Goal: Information Seeking & Learning: Check status

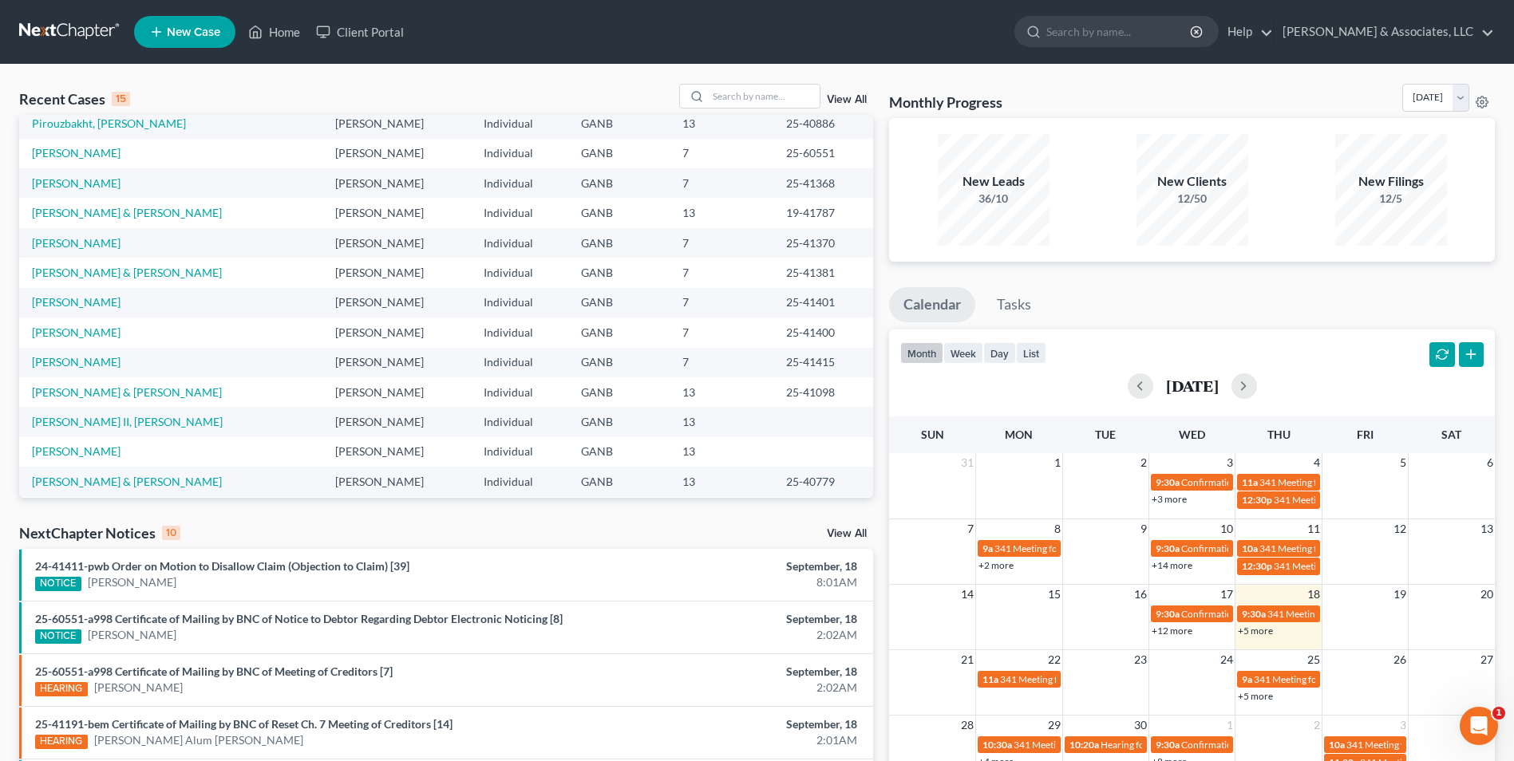
scroll to position [109, 0]
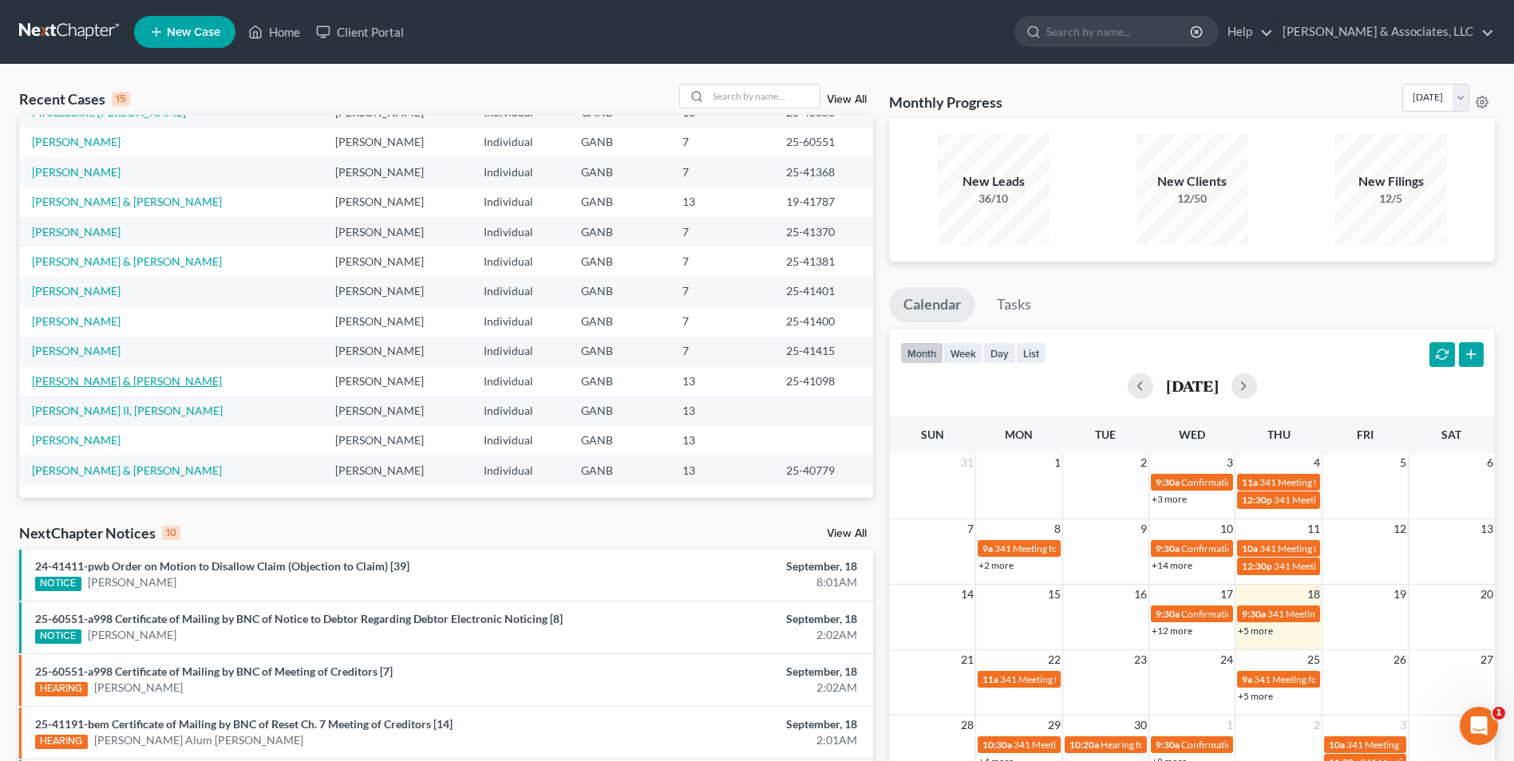
click at [144, 380] on link "[PERSON_NAME] & [PERSON_NAME]" at bounding box center [127, 381] width 190 height 14
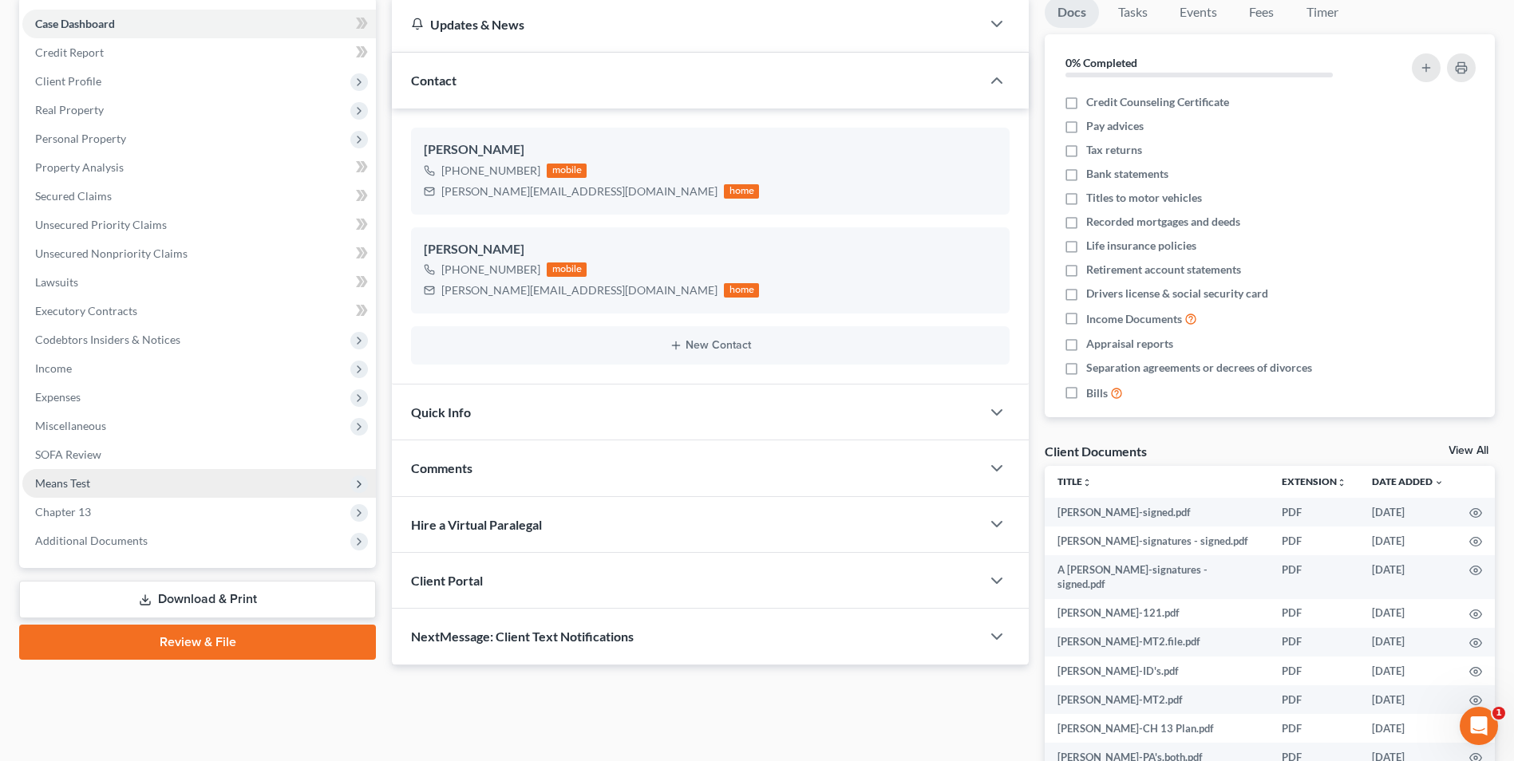
scroll to position [160, 0]
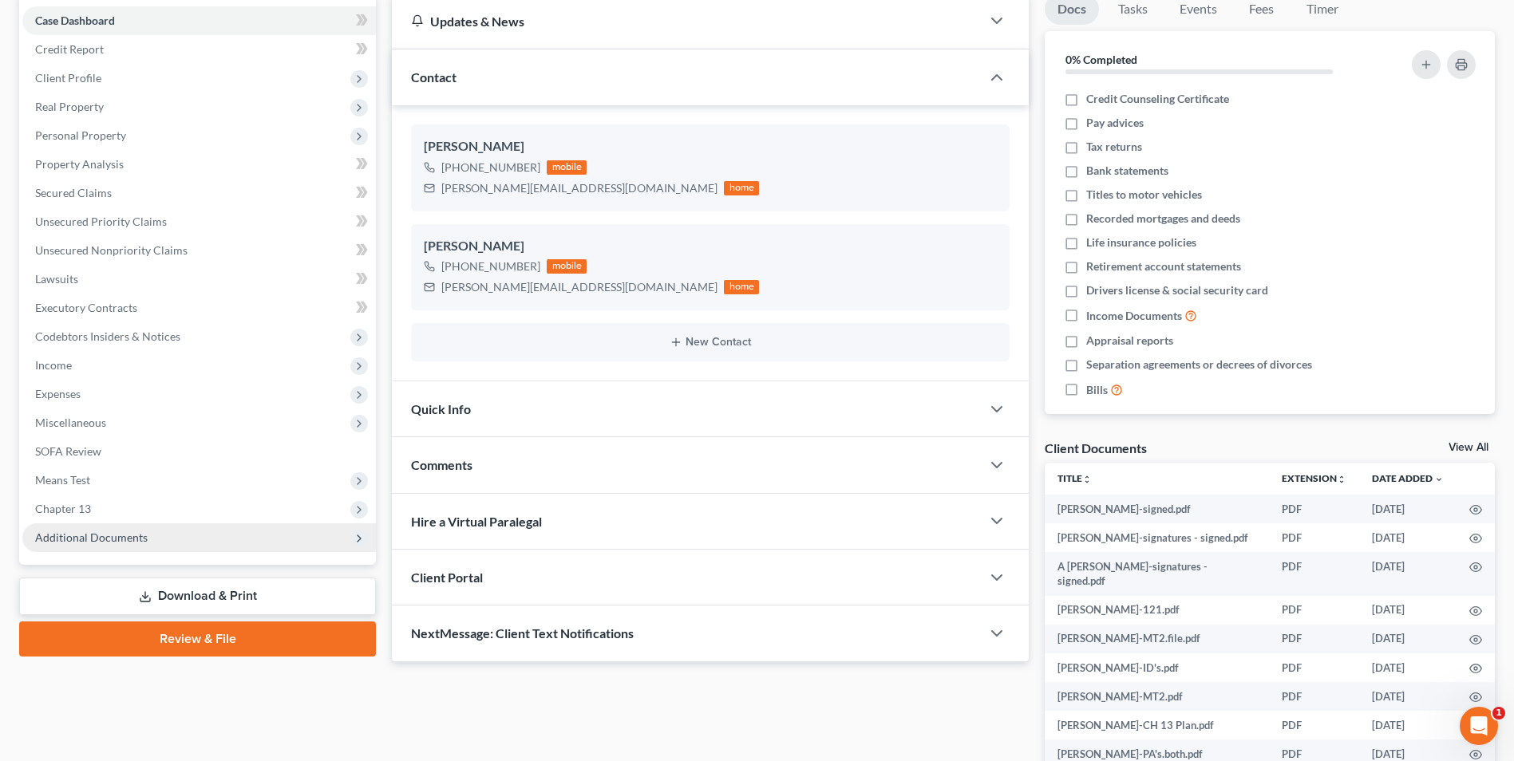
click at [120, 532] on span "Additional Documents" at bounding box center [91, 538] width 113 height 14
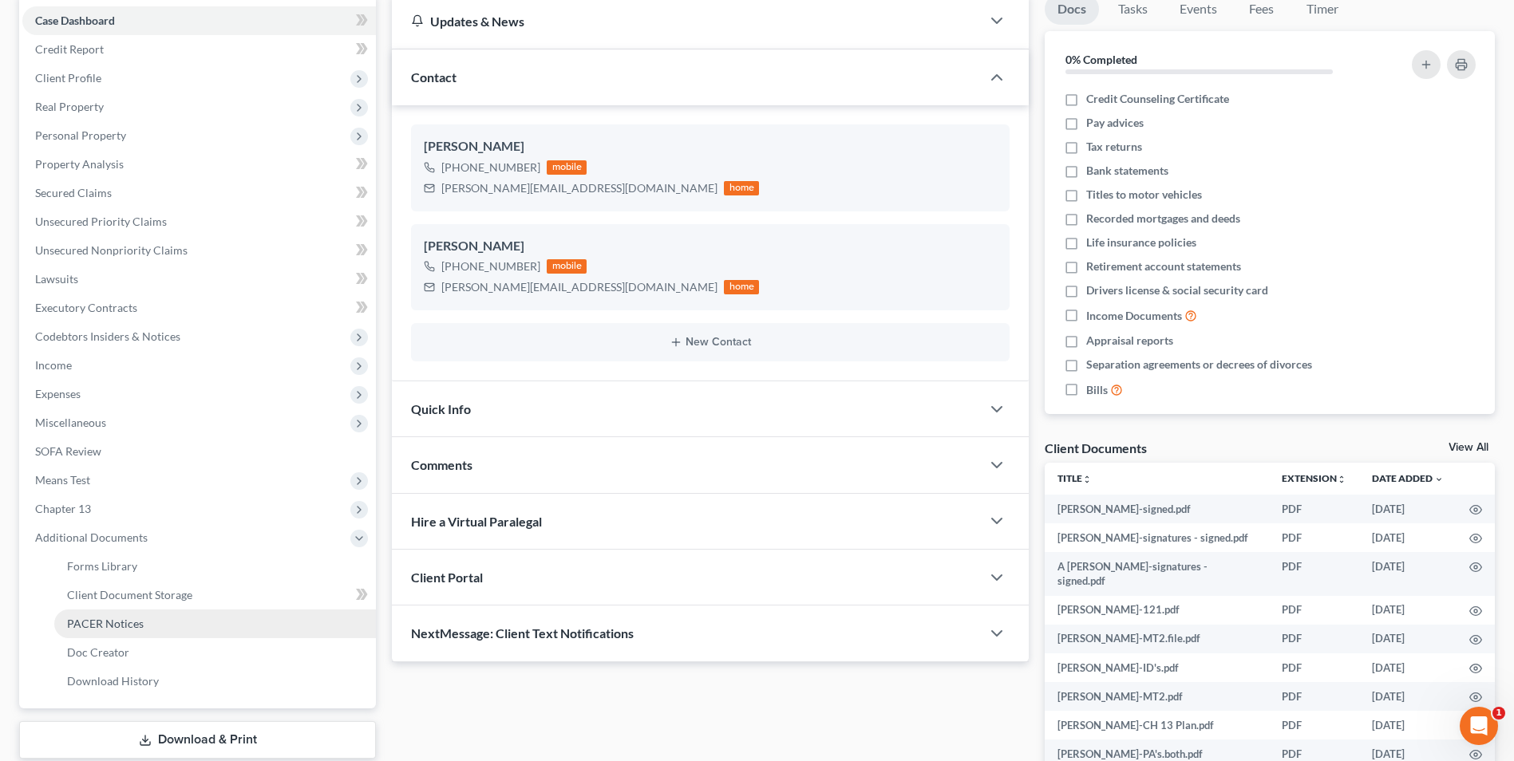
click at [93, 625] on span "PACER Notices" at bounding box center [105, 624] width 77 height 14
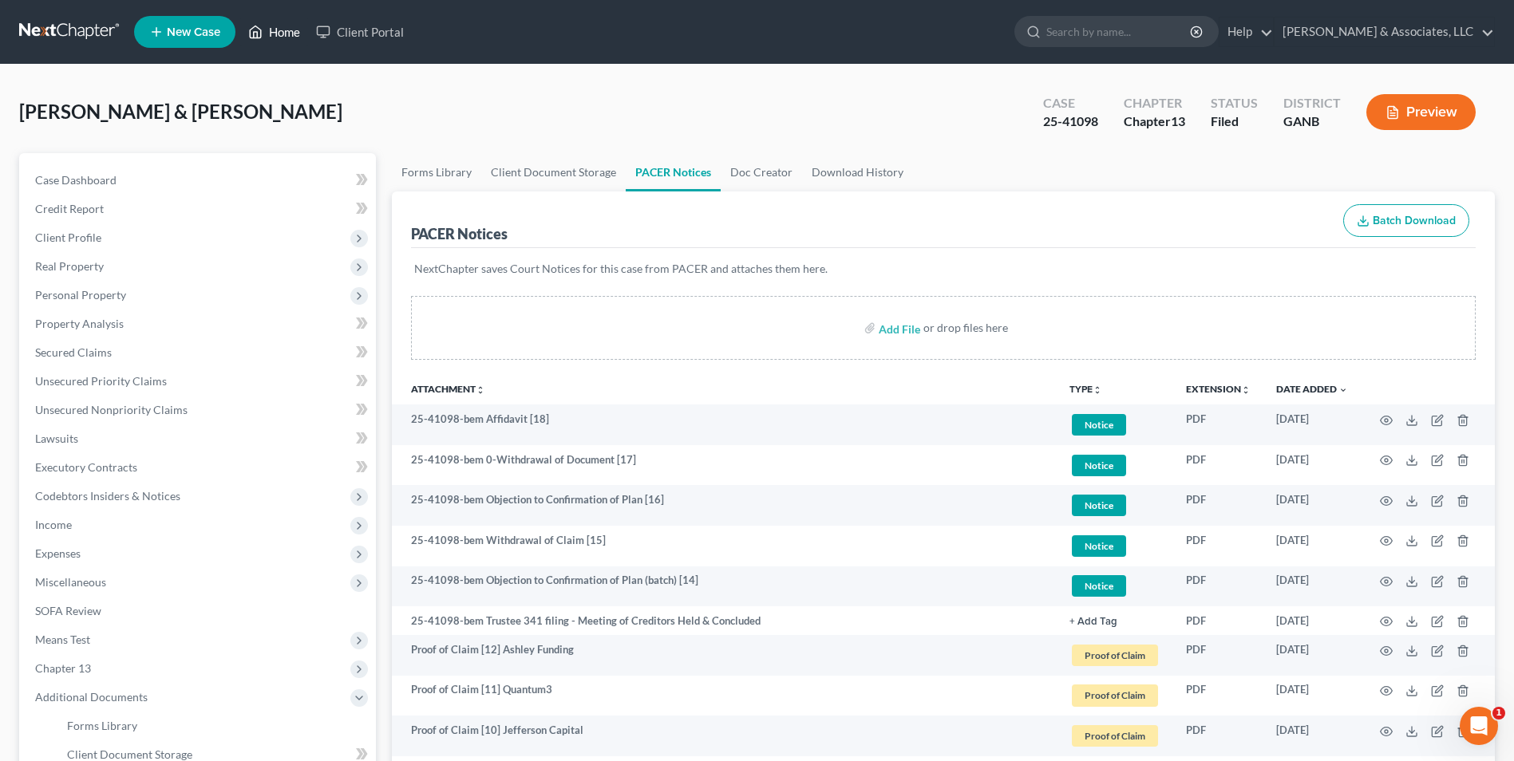
click at [269, 34] on link "Home" at bounding box center [274, 32] width 68 height 29
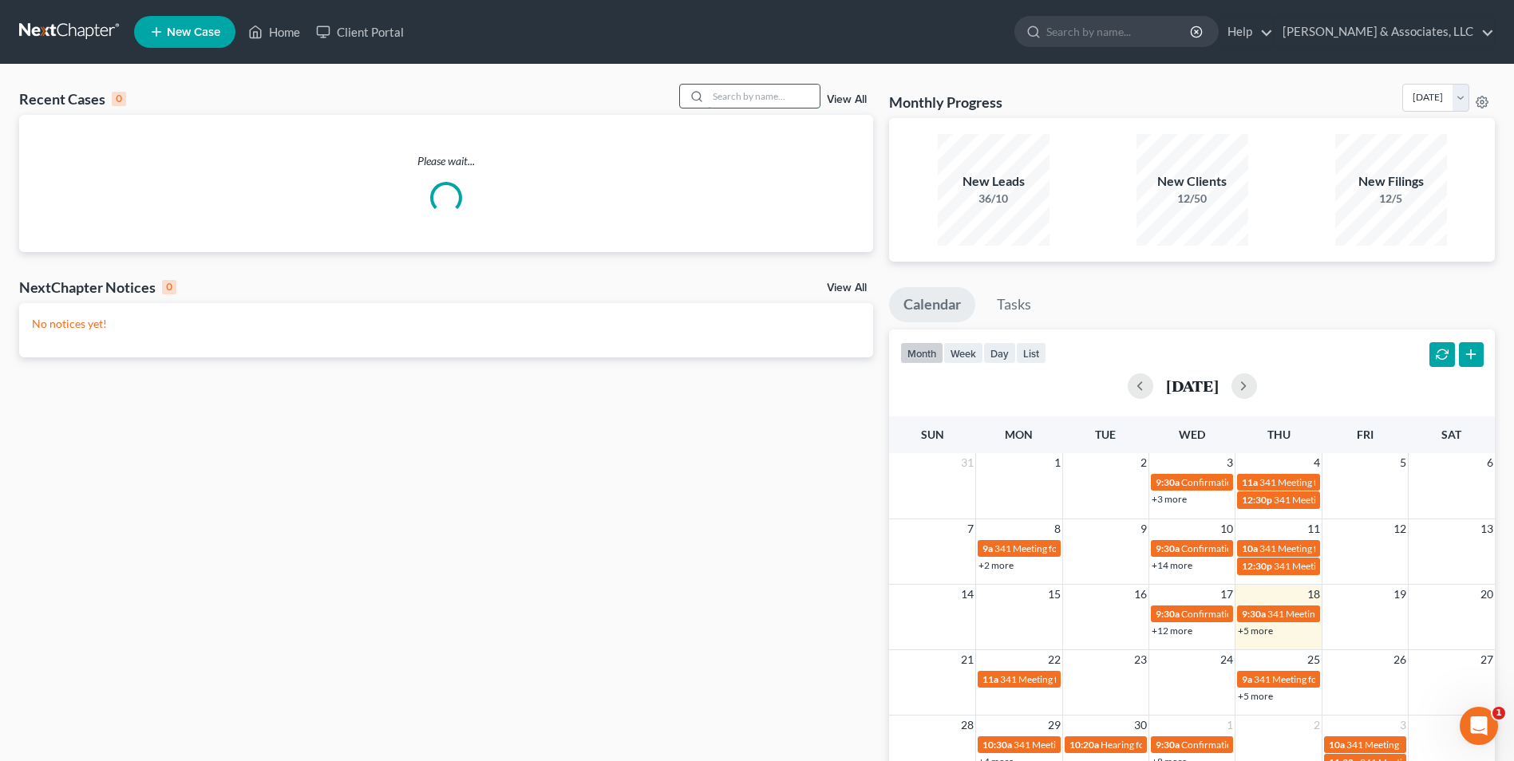
click at [783, 105] on input "search" at bounding box center [764, 96] width 112 height 23
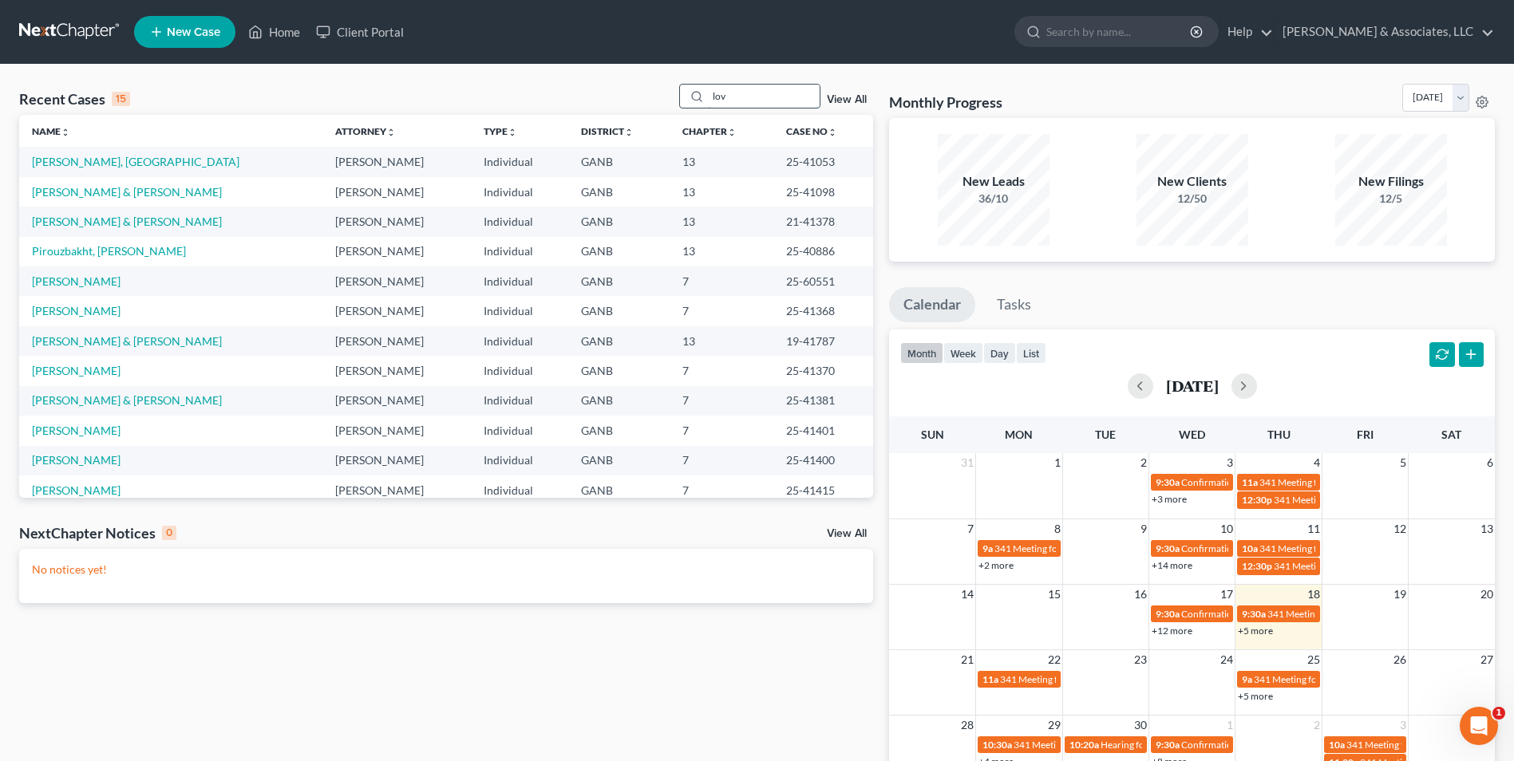
type input "lov"
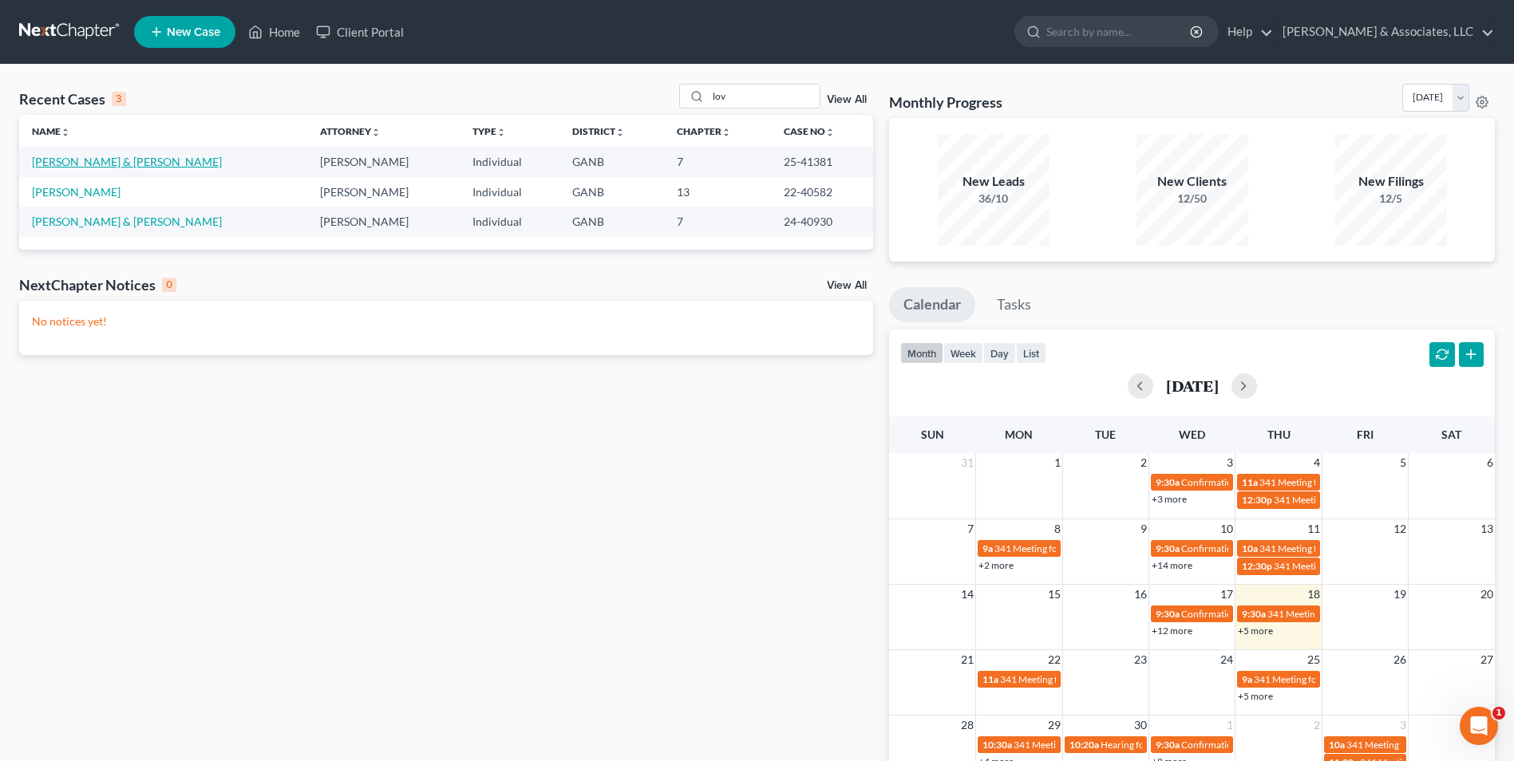
click at [76, 160] on link "[PERSON_NAME] & [PERSON_NAME]" at bounding box center [127, 162] width 190 height 14
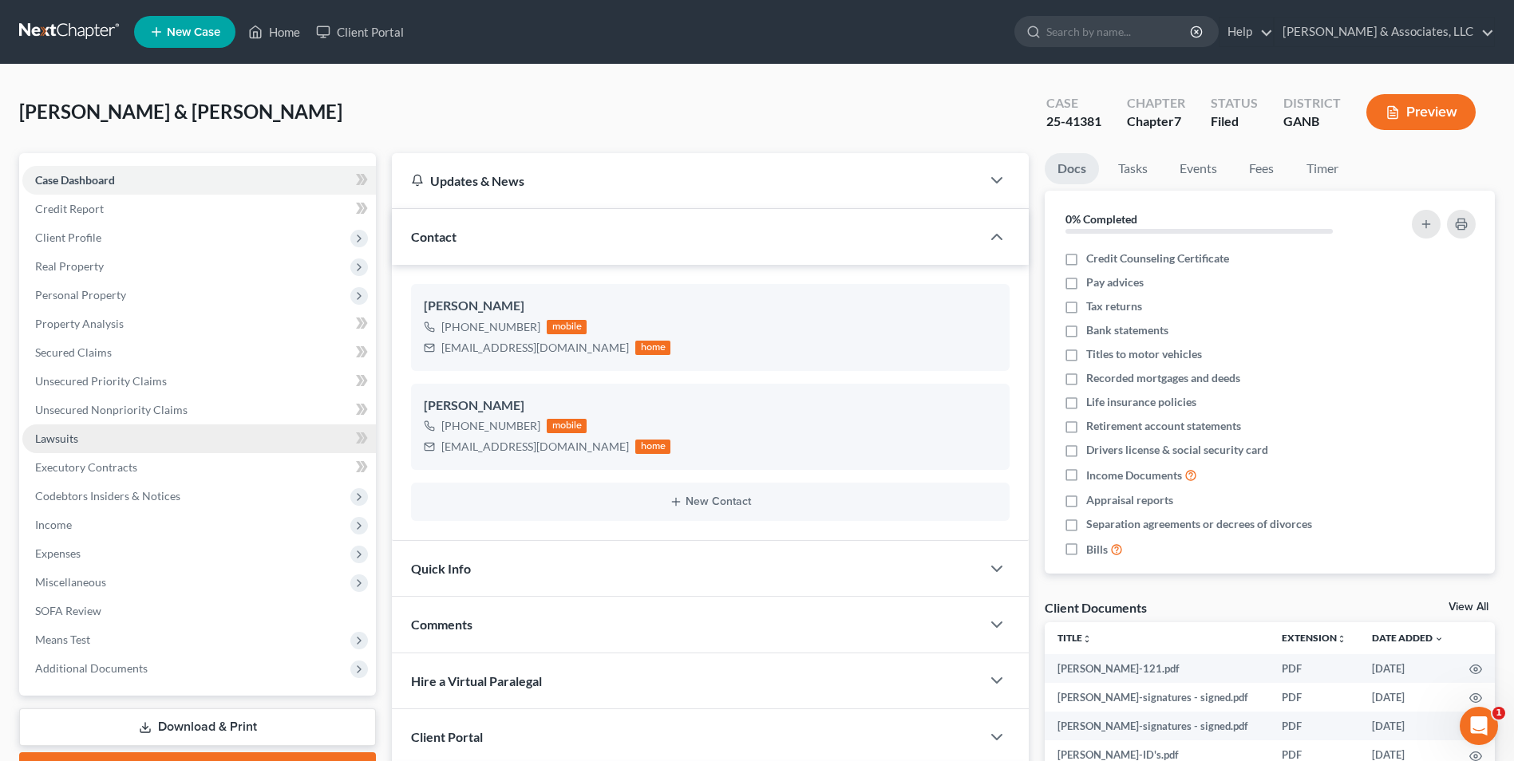
scroll to position [609, 0]
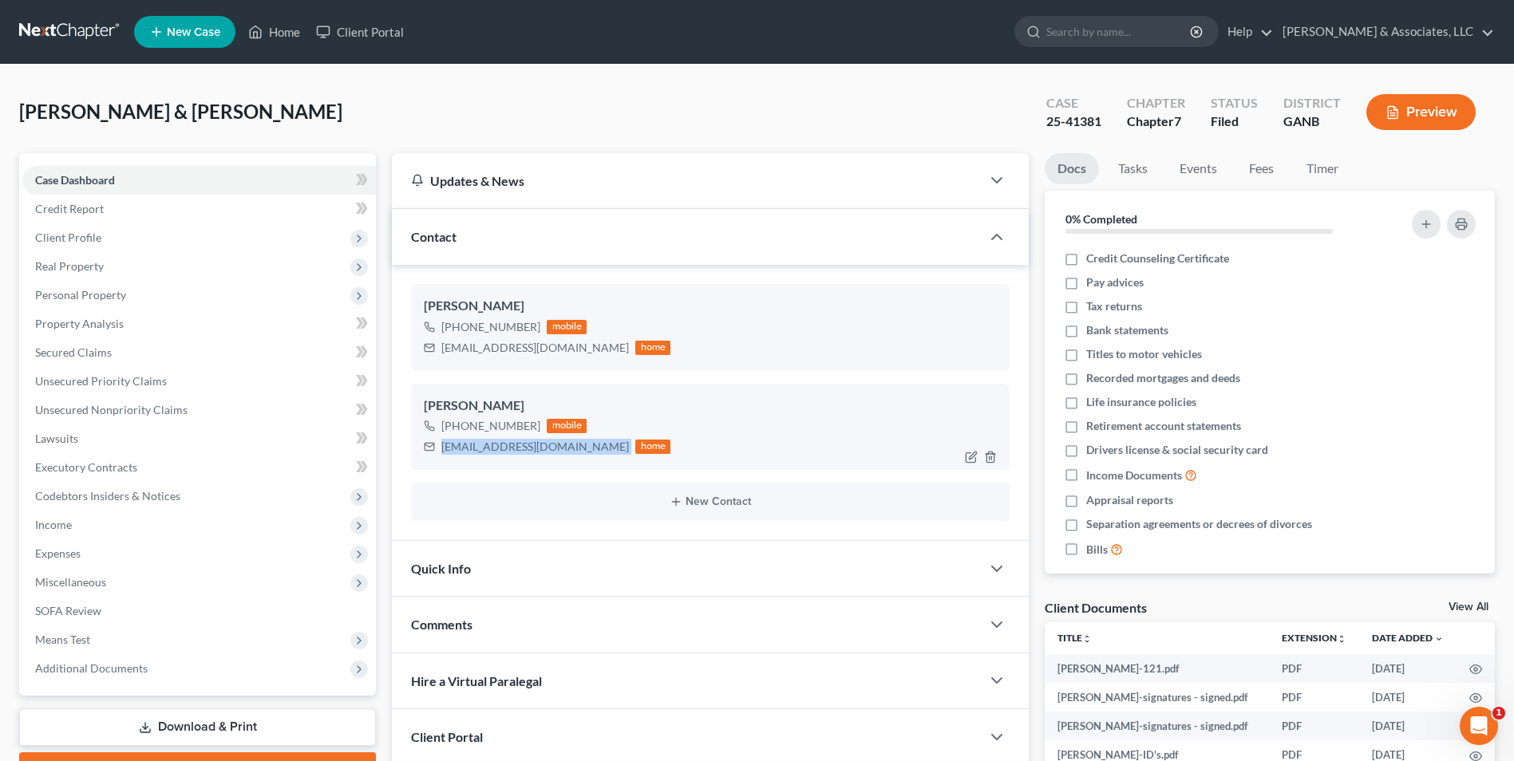
drag, startPoint x: 548, startPoint y: 445, endPoint x: 411, endPoint y: 456, distance: 137.6
click at [410, 456] on div "Hillary Lovinggood +1 (404) 640-6962 mobile missymommy85@gmail.com home Brian L…" at bounding box center [710, 403] width 637 height 276
drag, startPoint x: 411, startPoint y: 456, endPoint x: 488, endPoint y: 441, distance: 77.9
copy div "lovcmh@comcast.net"
drag, startPoint x: 587, startPoint y: 348, endPoint x: 436, endPoint y: 365, distance: 152.5
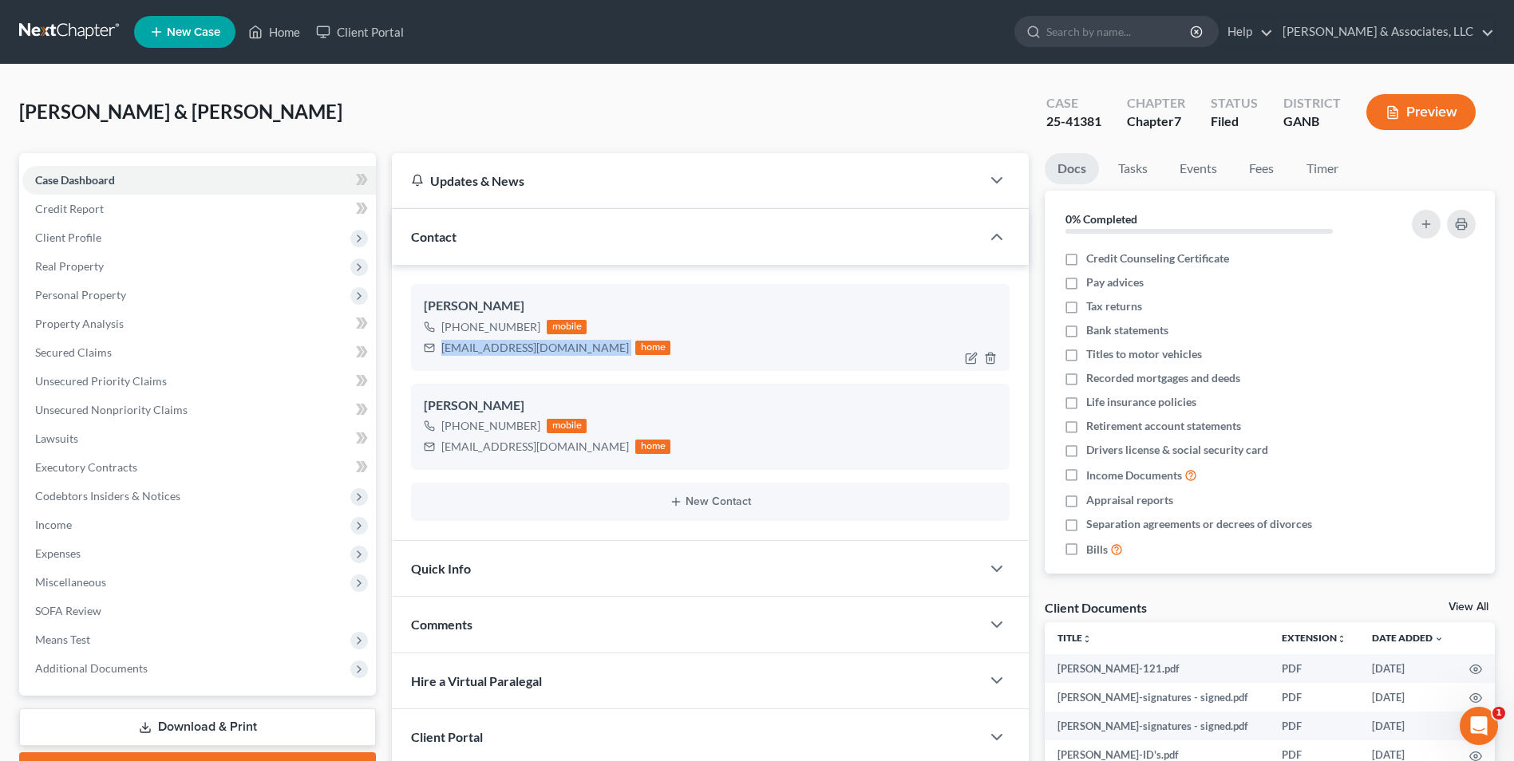
click at [436, 365] on div "Hillary Lovinggood +1 (404) 640-6962 mobile missymommy85@gmail.com home" at bounding box center [710, 327] width 598 height 86
drag, startPoint x: 436, startPoint y: 365, endPoint x: 507, endPoint y: 350, distance: 73.4
copy div "missymommy85@gmail.com"
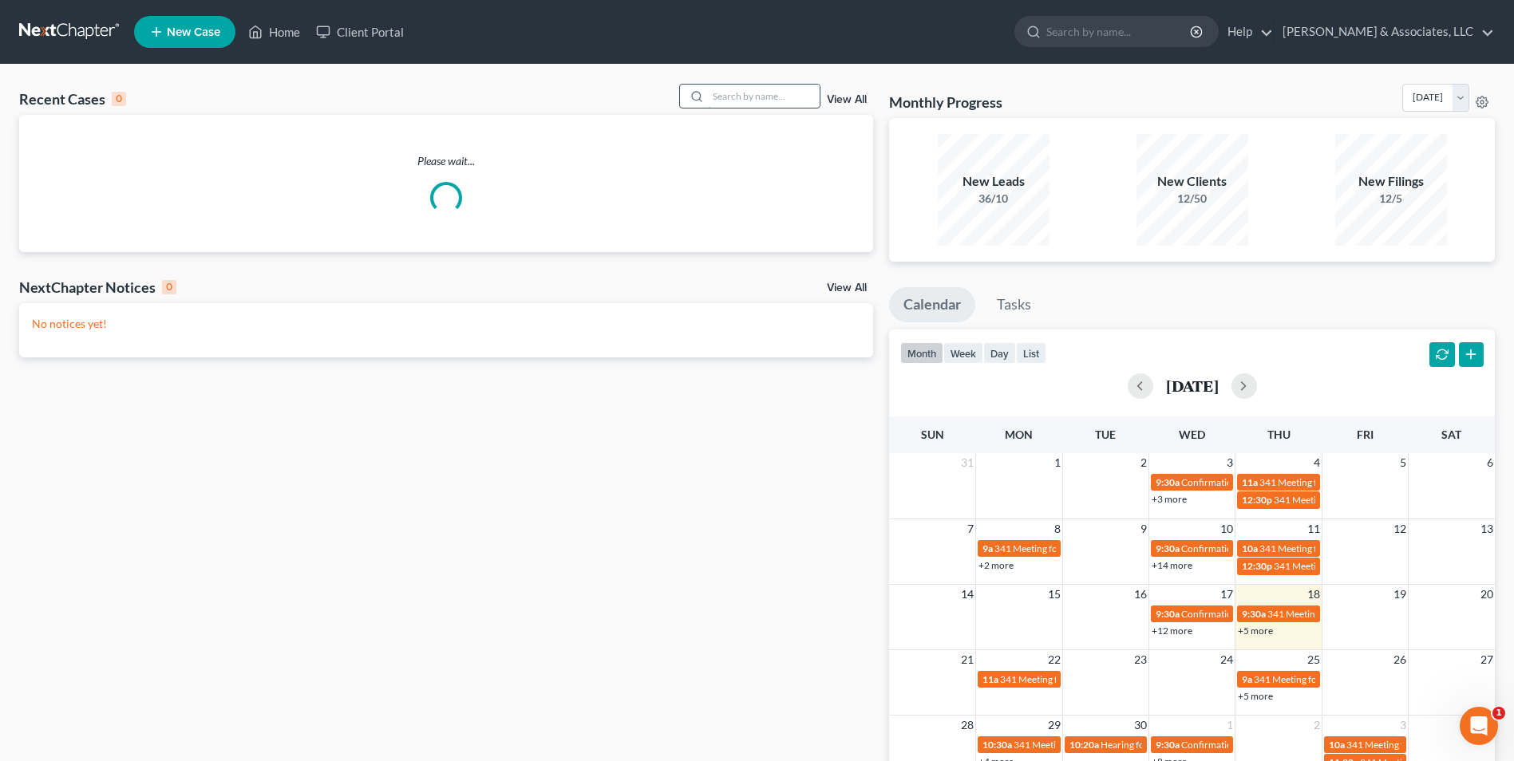
click at [737, 104] on input "search" at bounding box center [764, 96] width 112 height 23
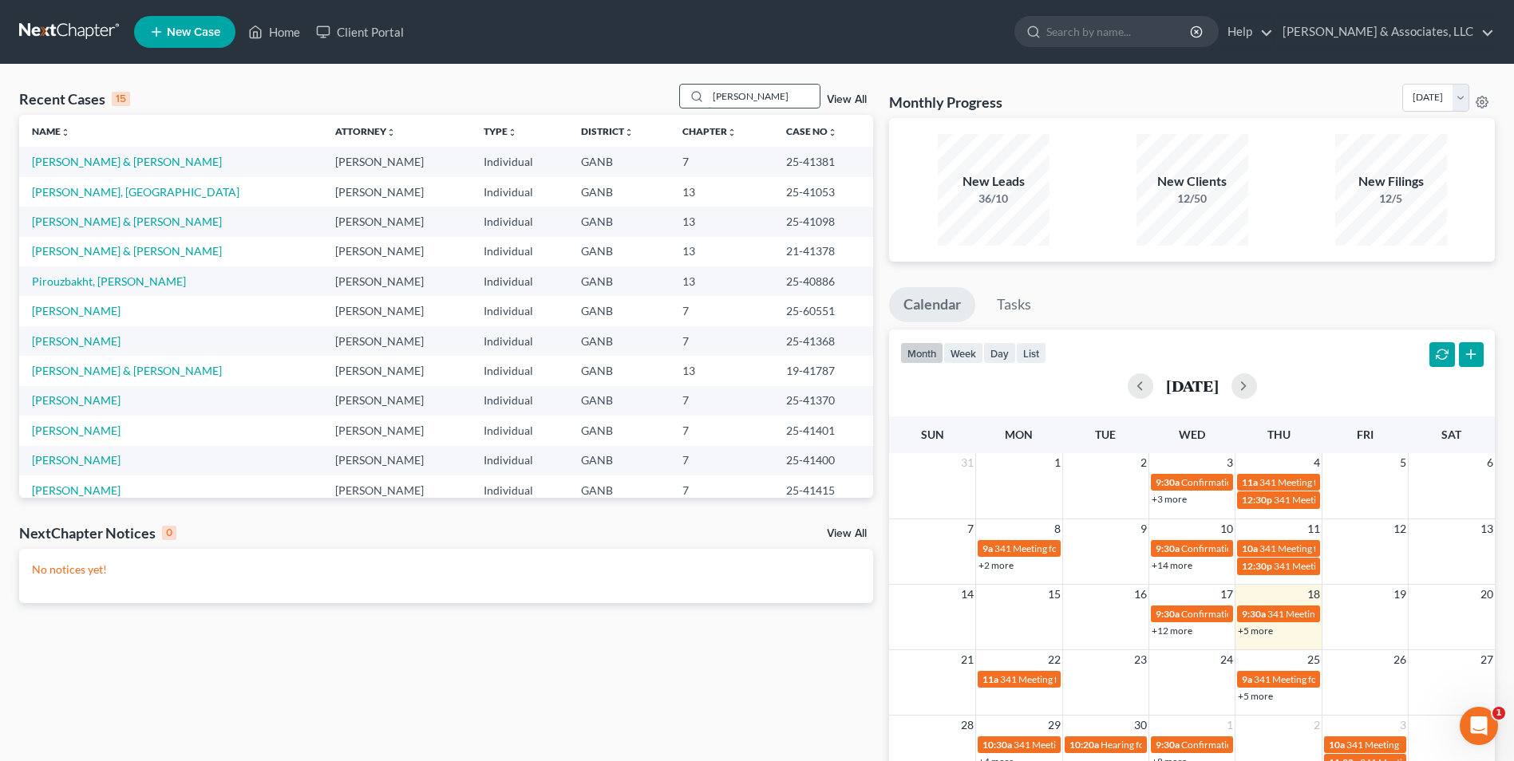
type input "hale"
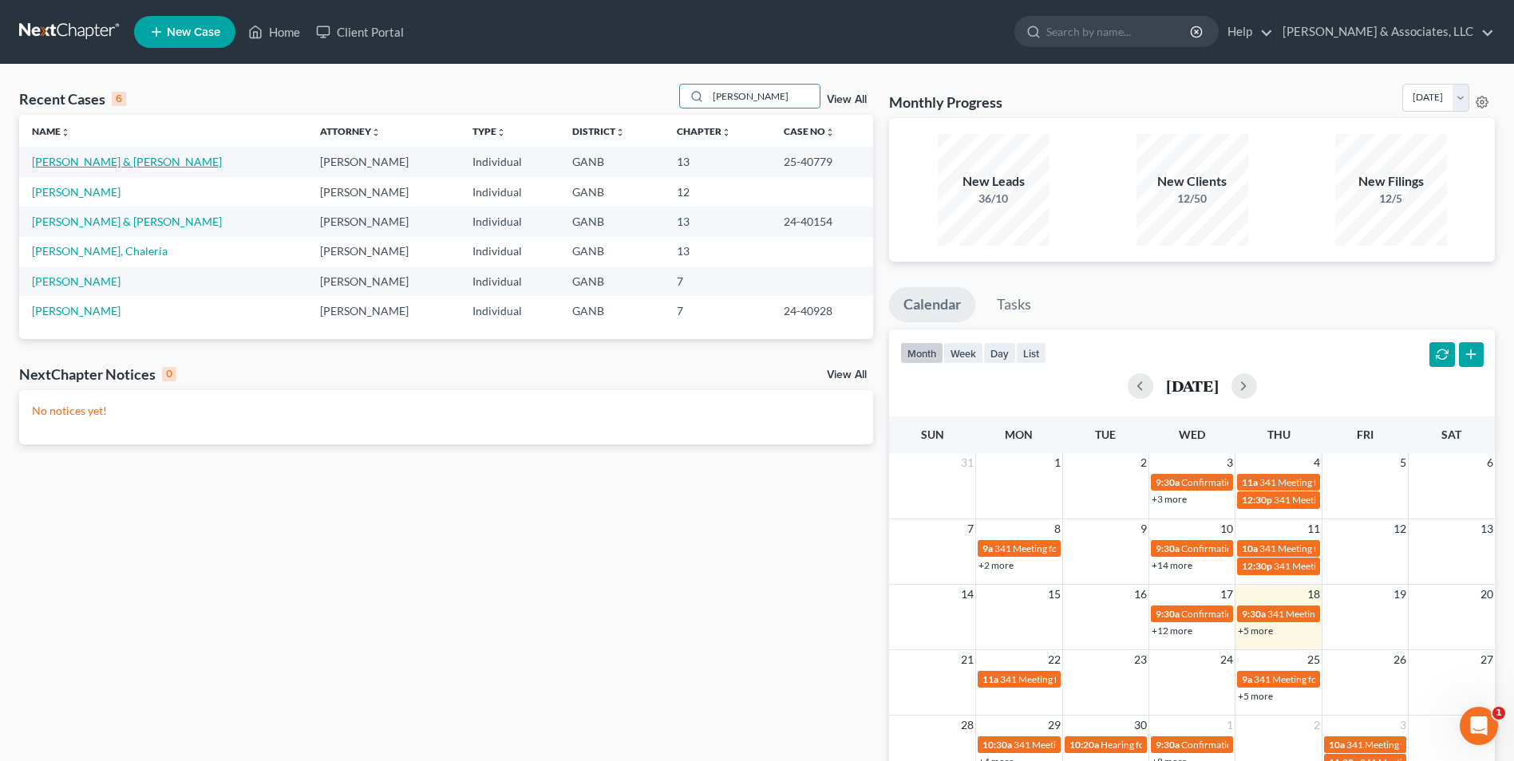
click at [121, 160] on link "[PERSON_NAME] & [PERSON_NAME]" at bounding box center [127, 162] width 190 height 14
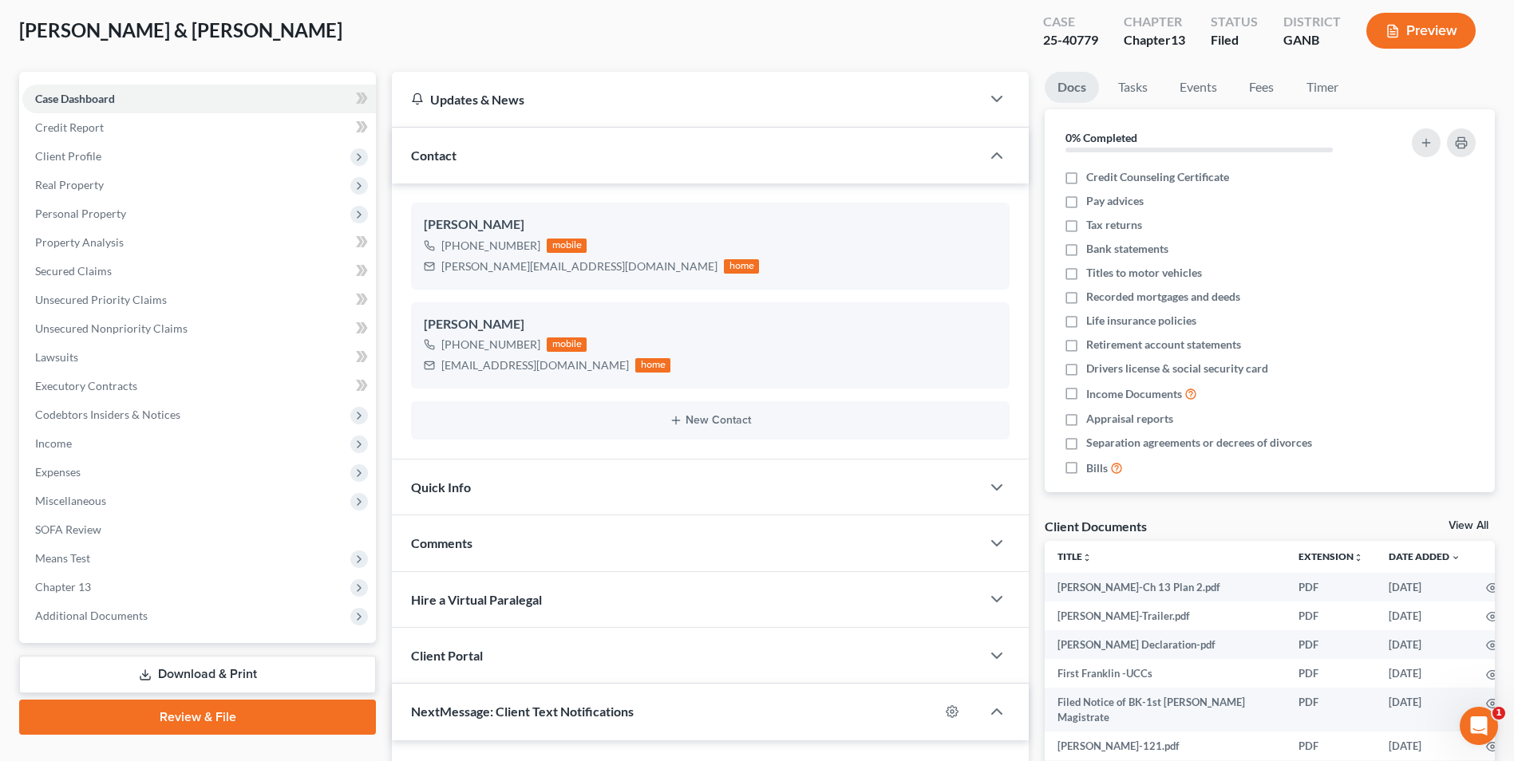
scroll to position [239, 0]
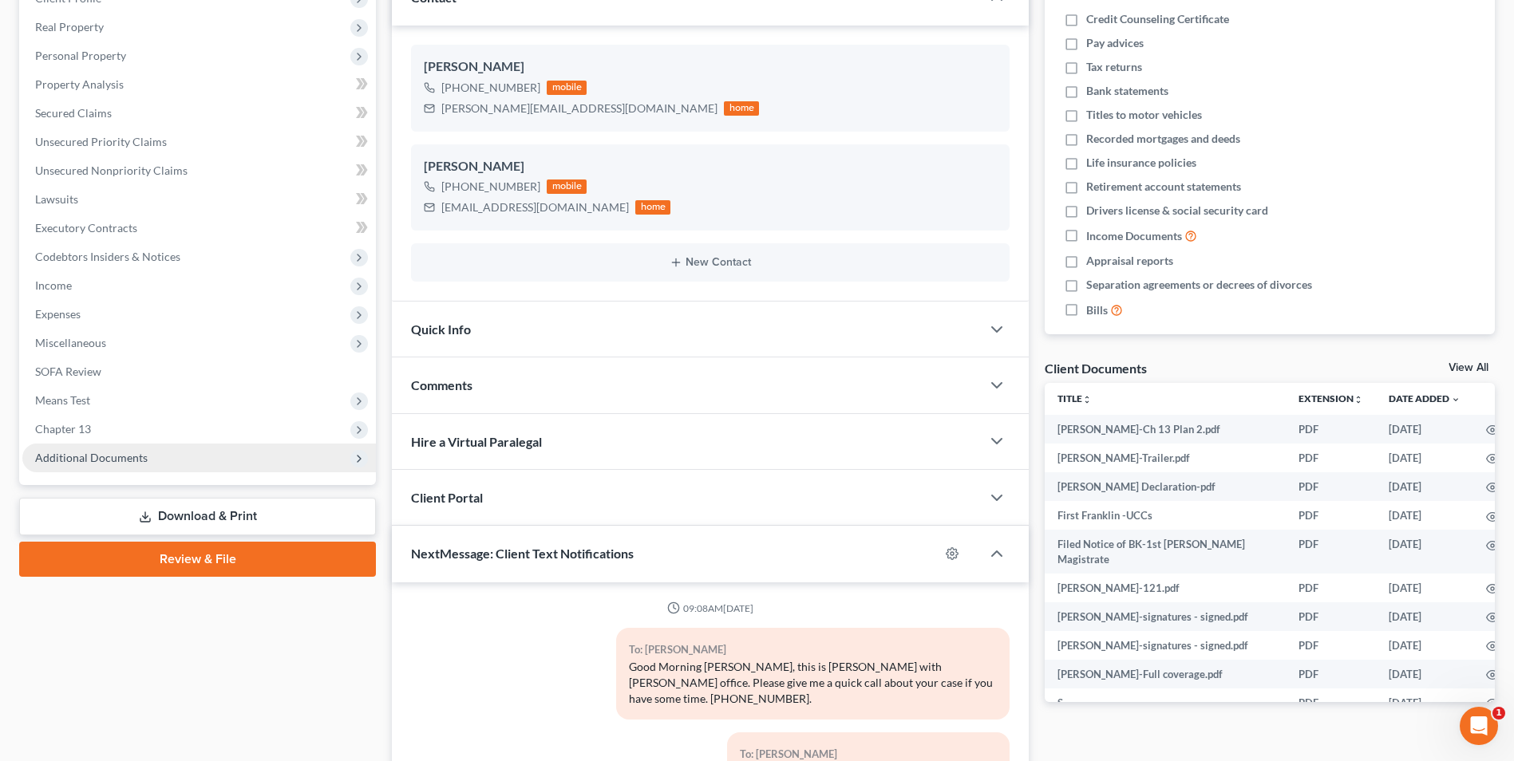
click at [128, 464] on span "Additional Documents" at bounding box center [91, 458] width 113 height 14
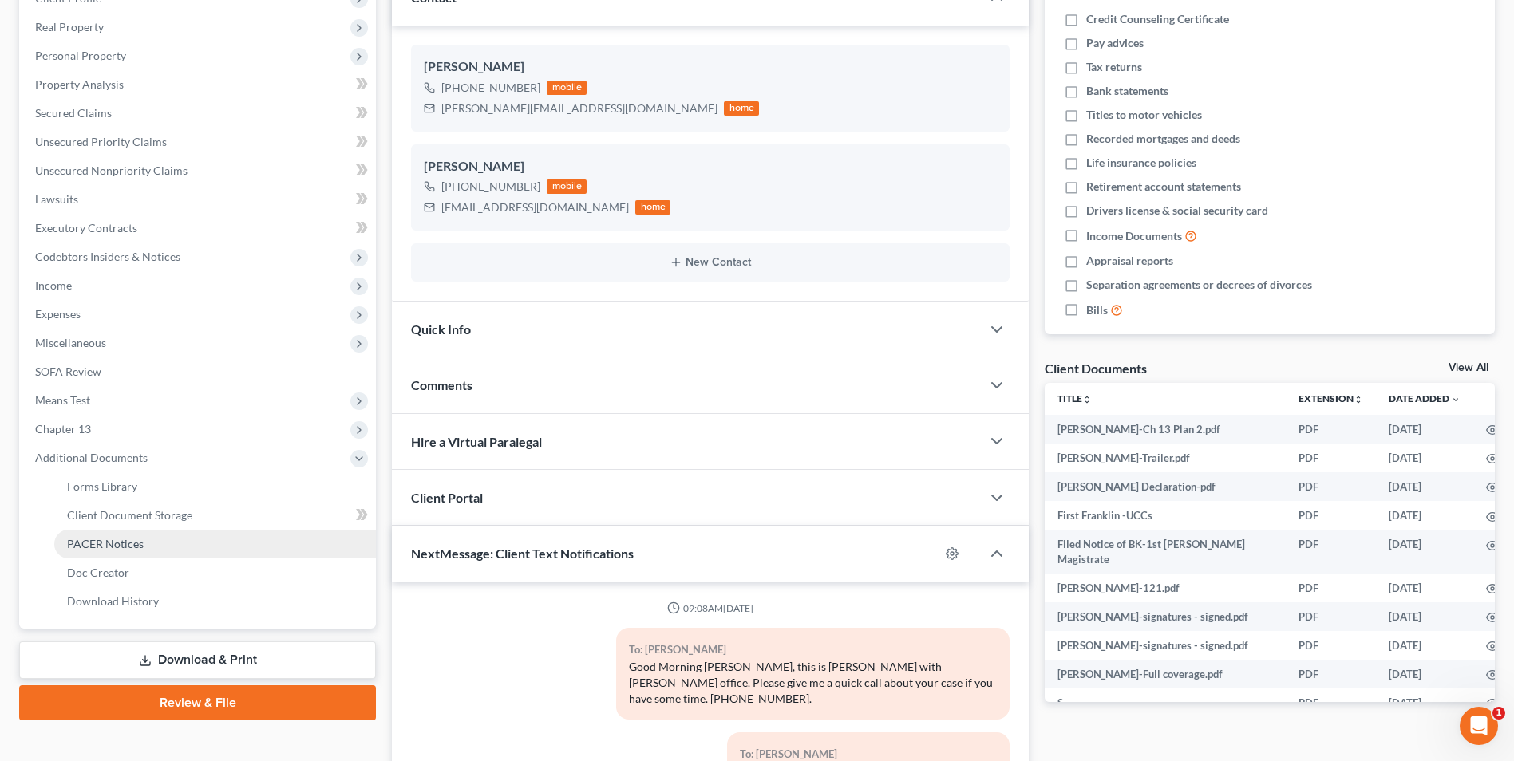
click at [124, 547] on span "PACER Notices" at bounding box center [105, 544] width 77 height 14
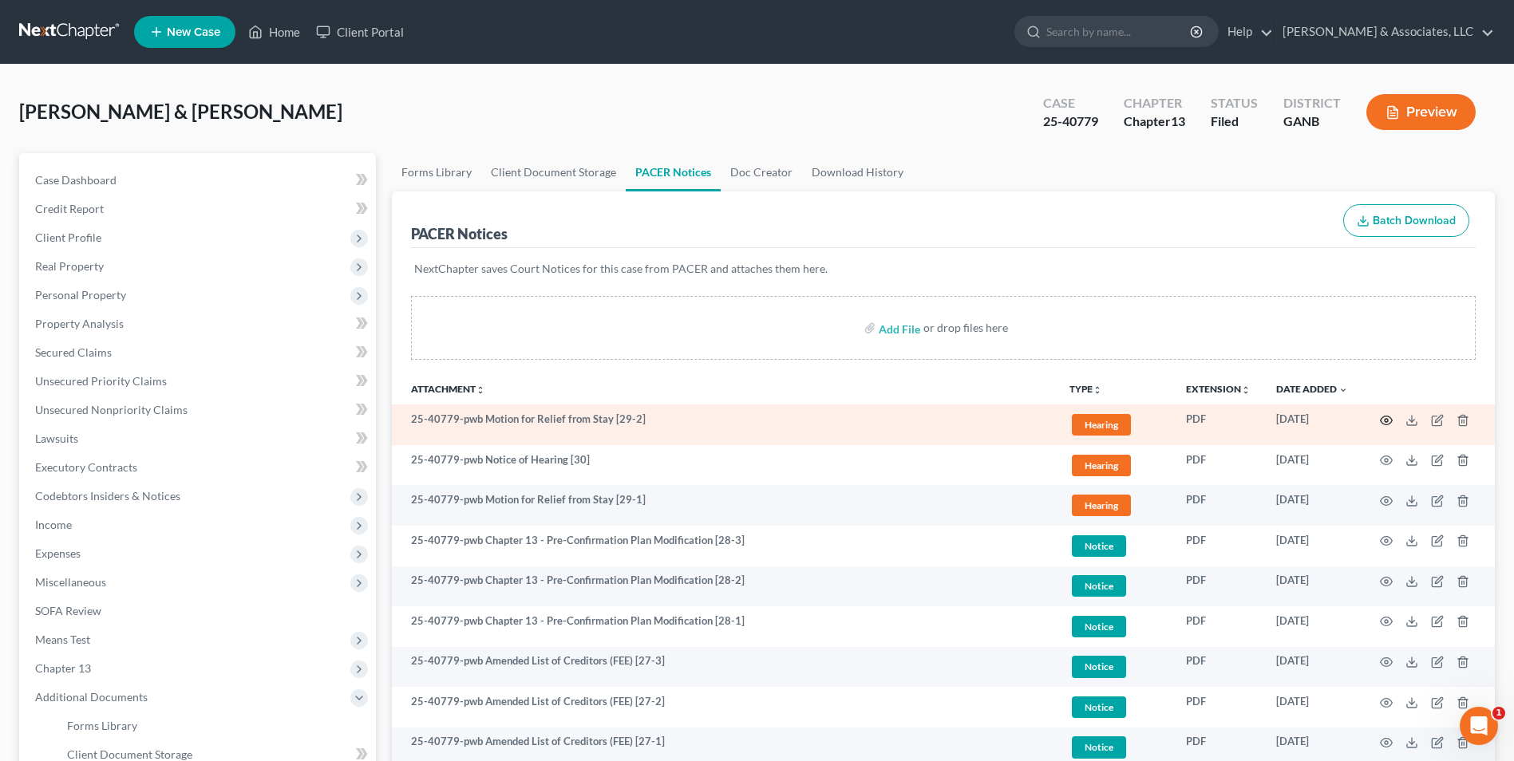
click at [1390, 414] on icon "button" at bounding box center [1386, 420] width 13 height 13
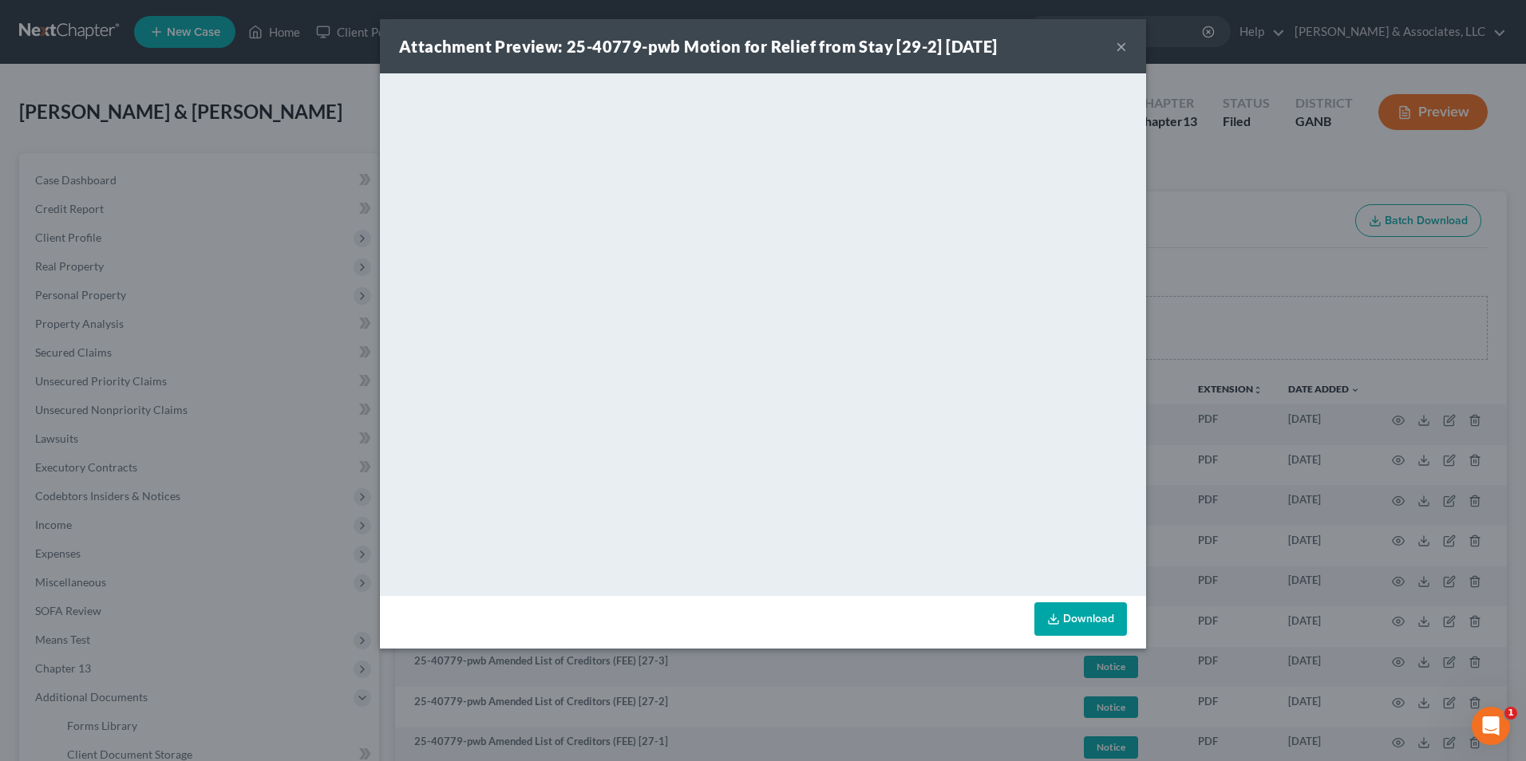
click at [1120, 51] on button "×" at bounding box center [1121, 46] width 11 height 19
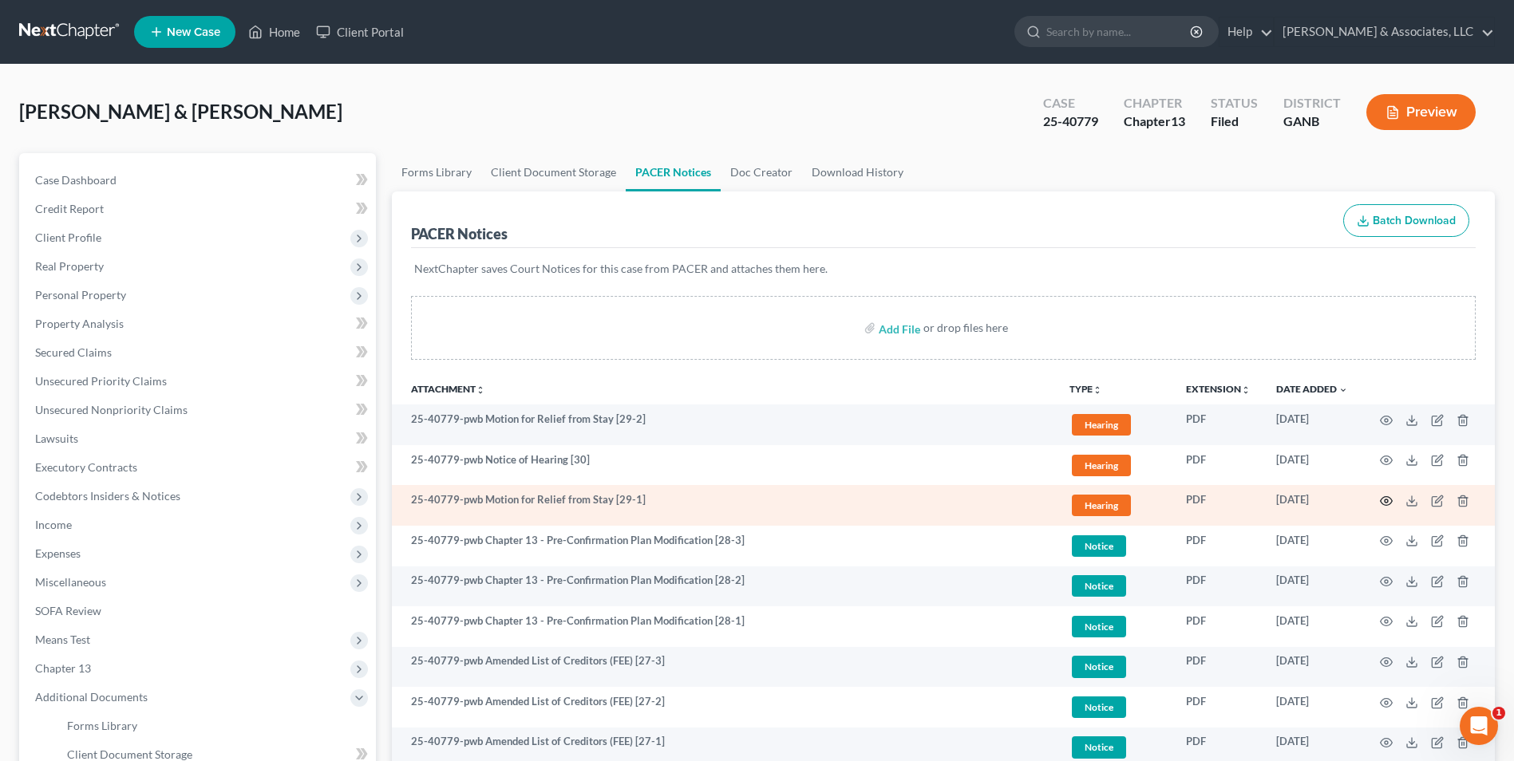
click at [1387, 498] on icon "button" at bounding box center [1386, 501] width 13 height 13
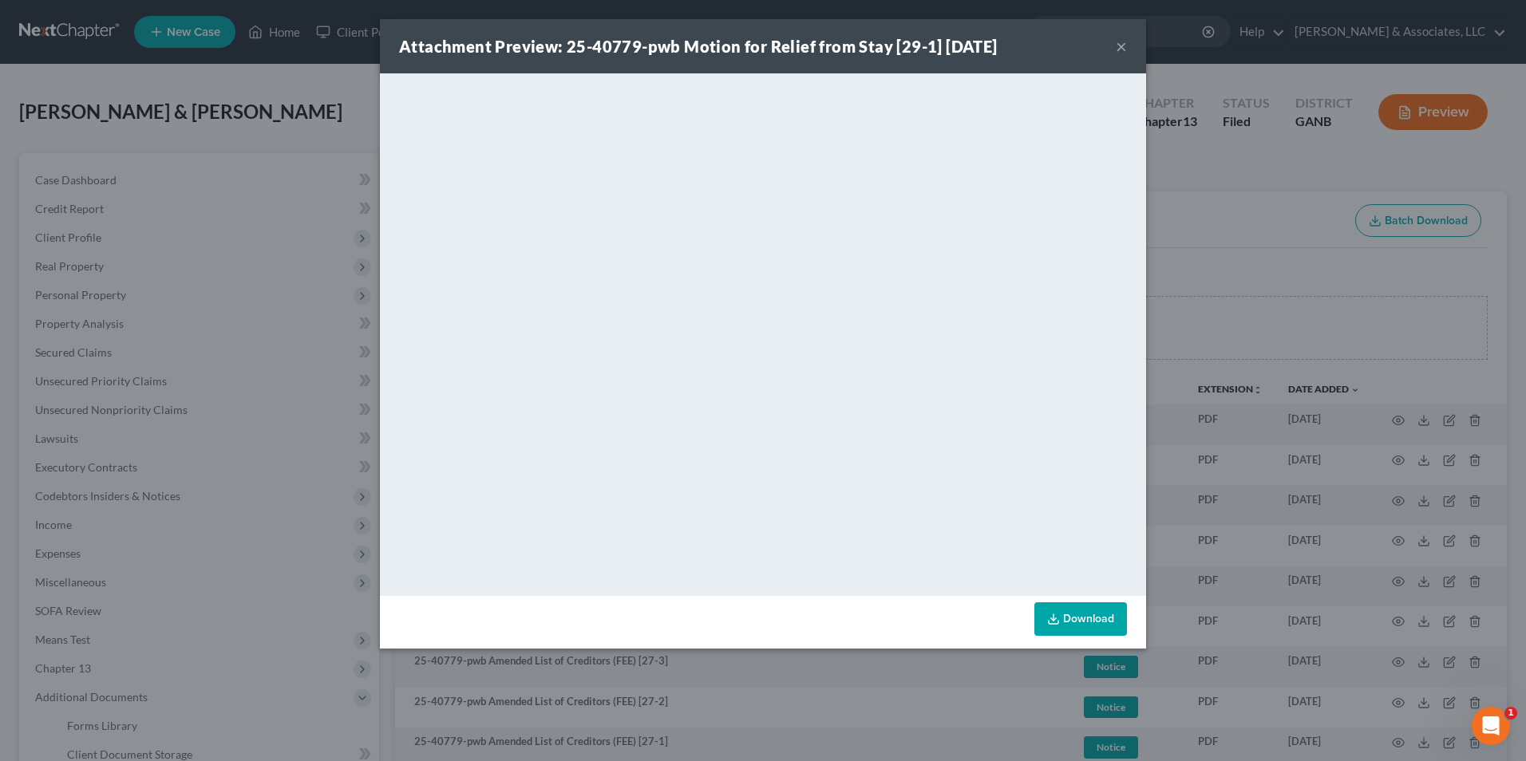
click at [1124, 50] on button "×" at bounding box center [1121, 46] width 11 height 19
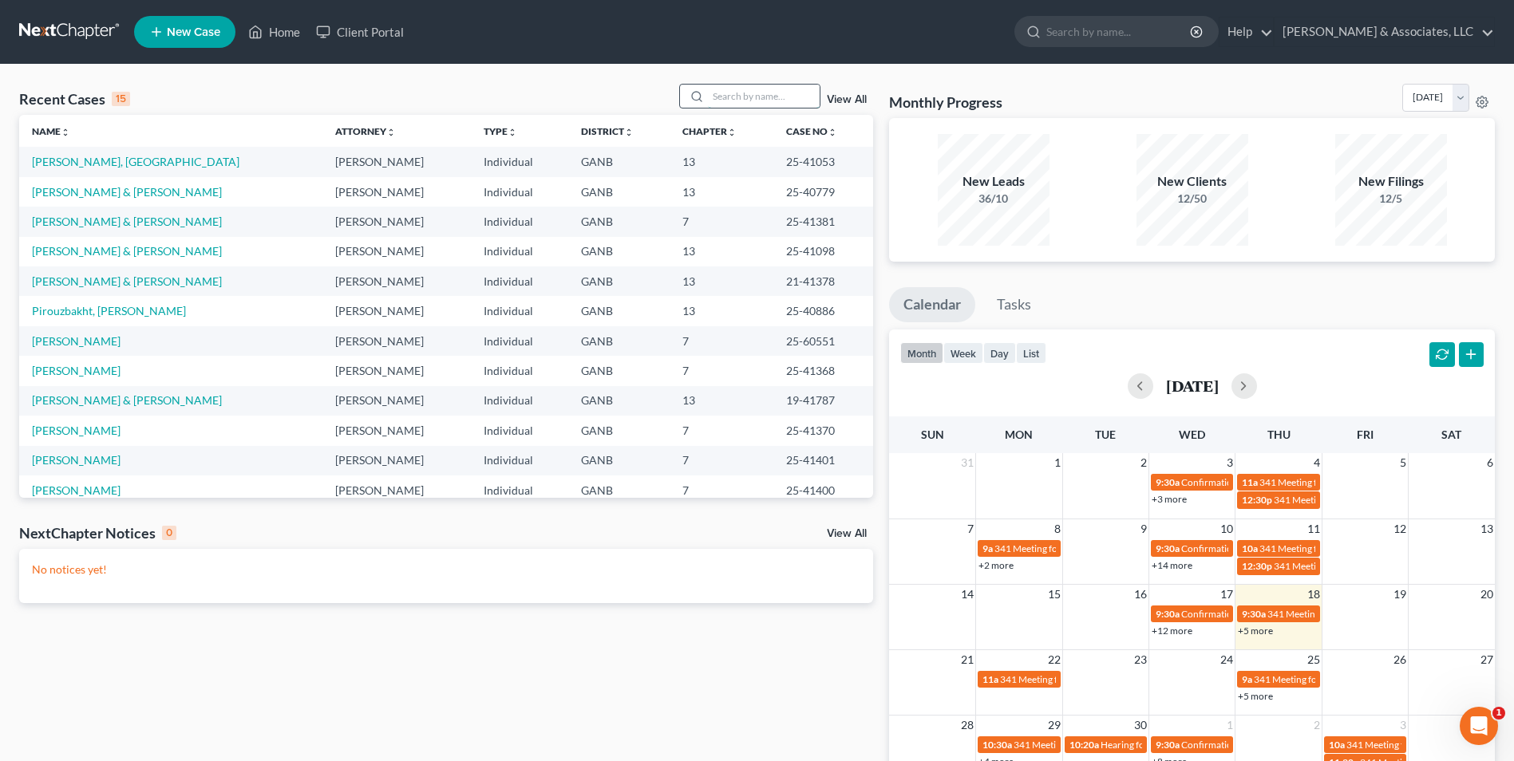
click at [780, 93] on input "search" at bounding box center [764, 96] width 112 height 23
type input "harr"
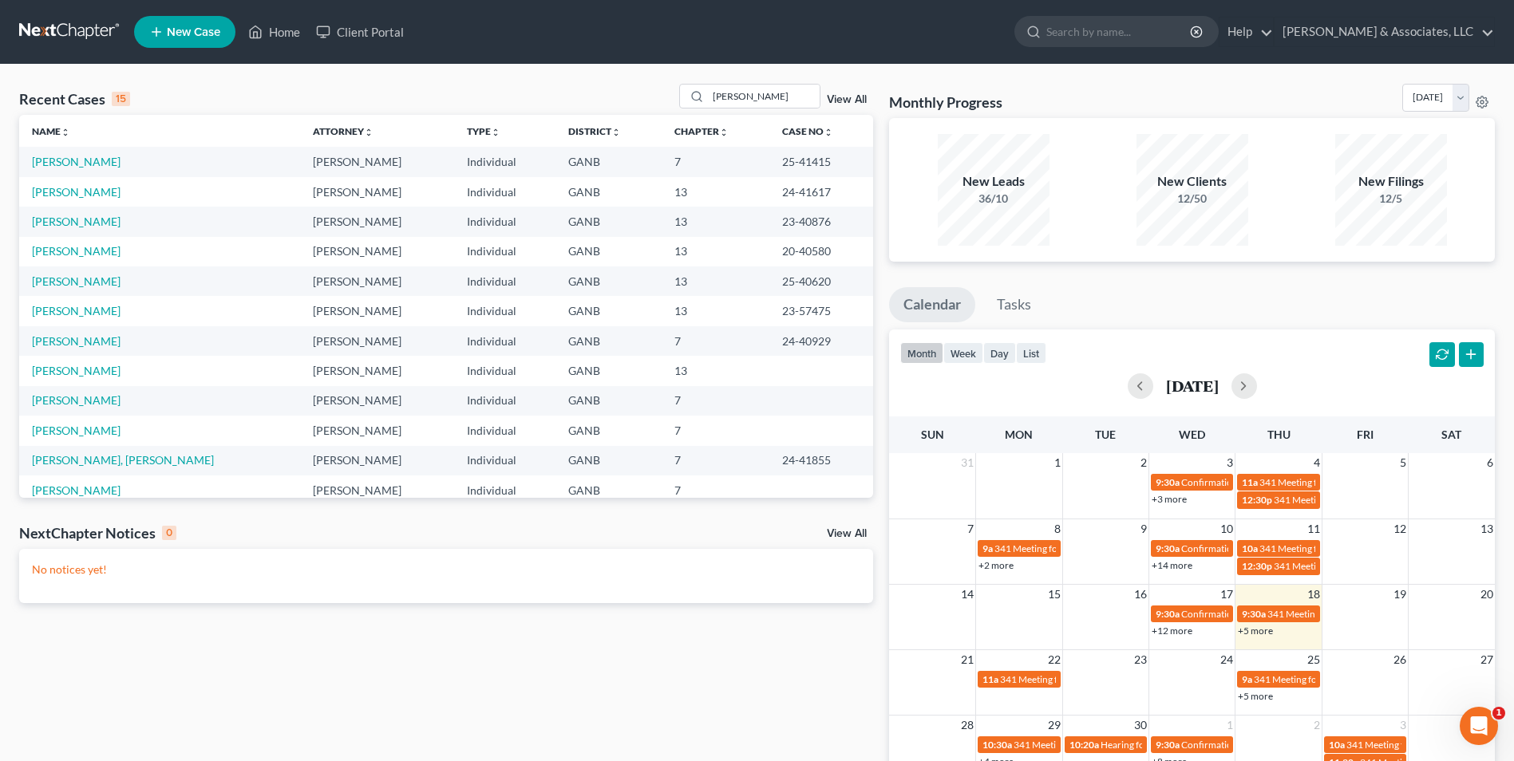
click at [79, 172] on td "Harrington, Rhonda" at bounding box center [159, 162] width 281 height 30
click at [81, 166] on link "[PERSON_NAME]" at bounding box center [76, 162] width 89 height 14
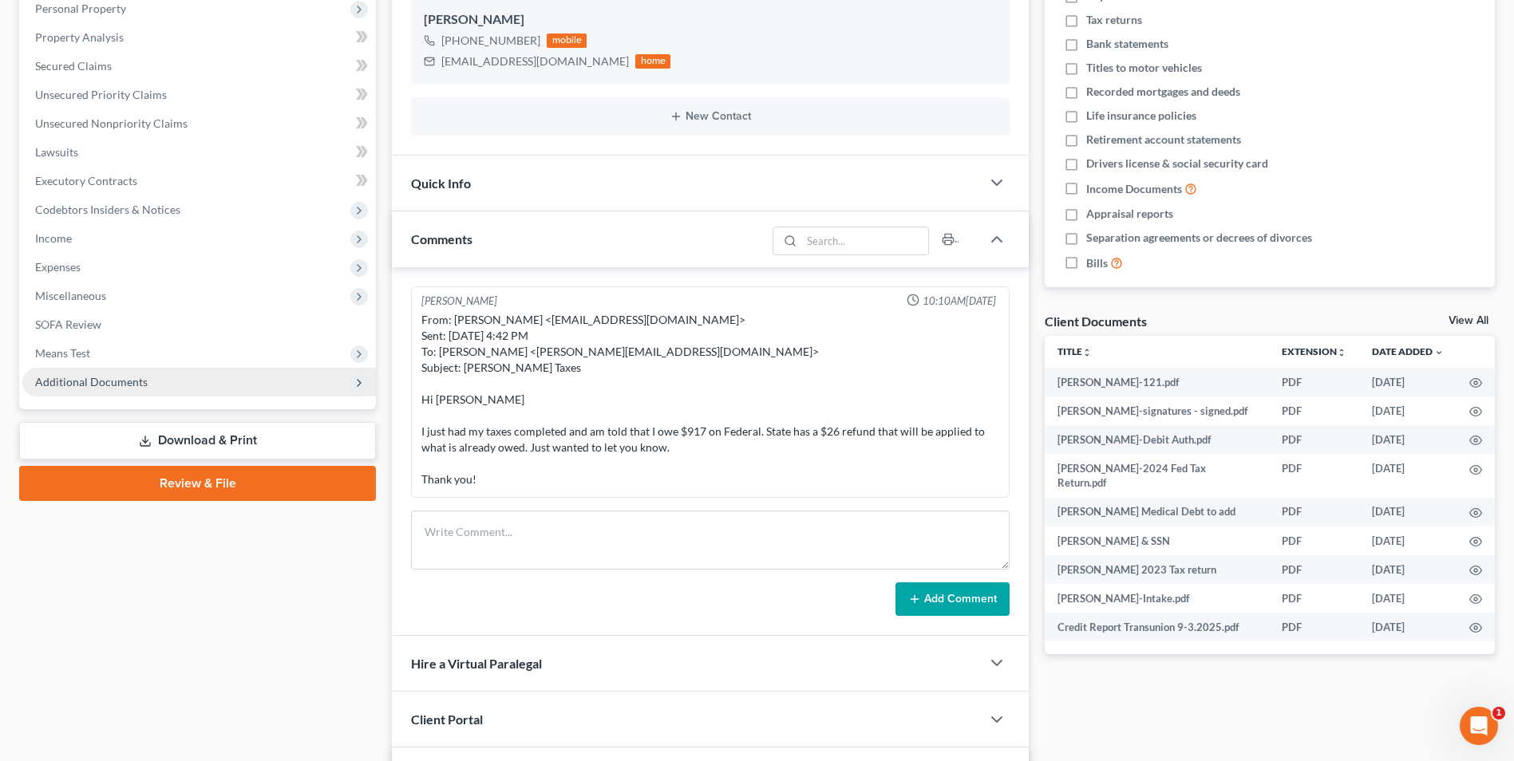
scroll to position [319, 0]
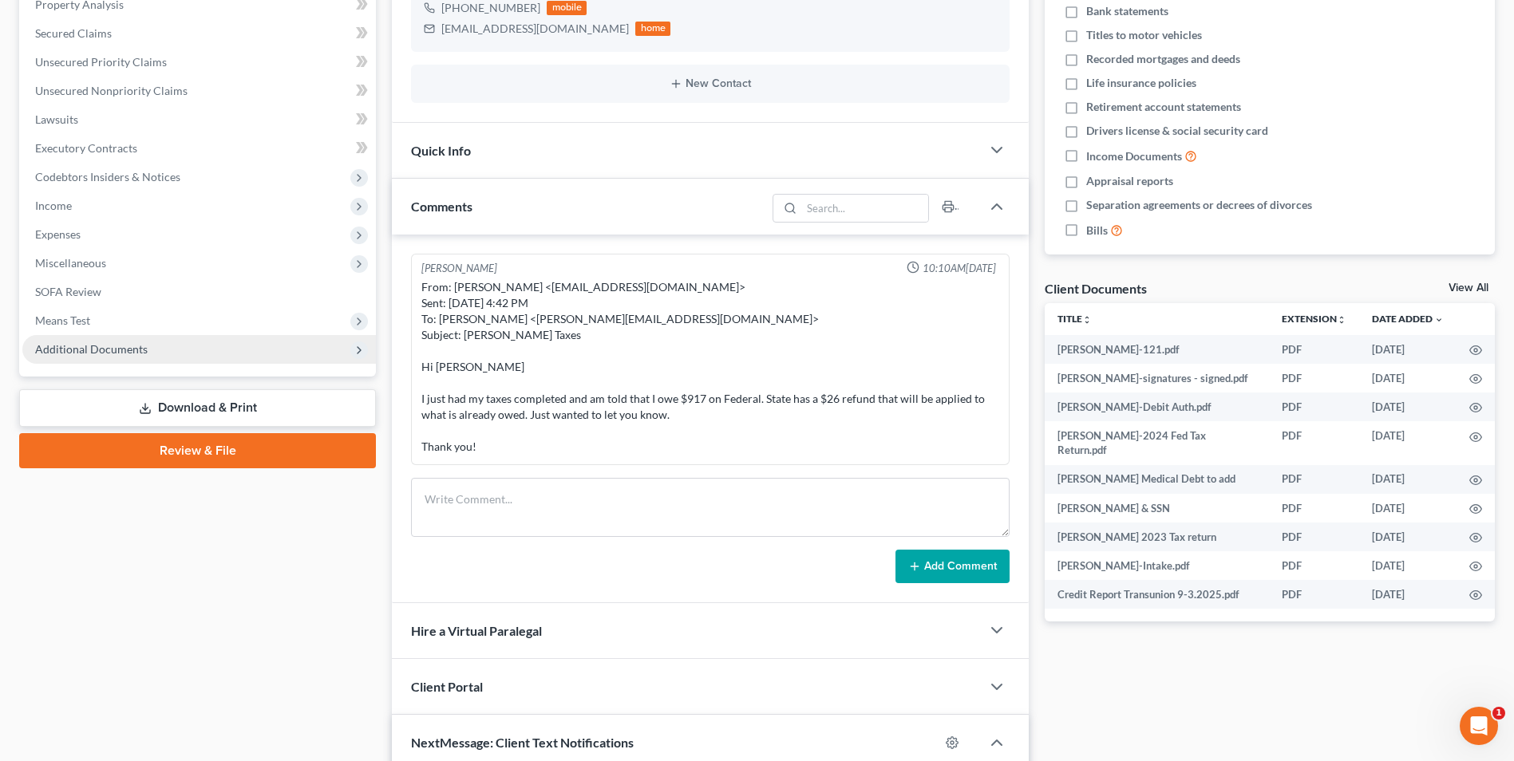
click at [117, 353] on span "Additional Documents" at bounding box center [91, 349] width 113 height 14
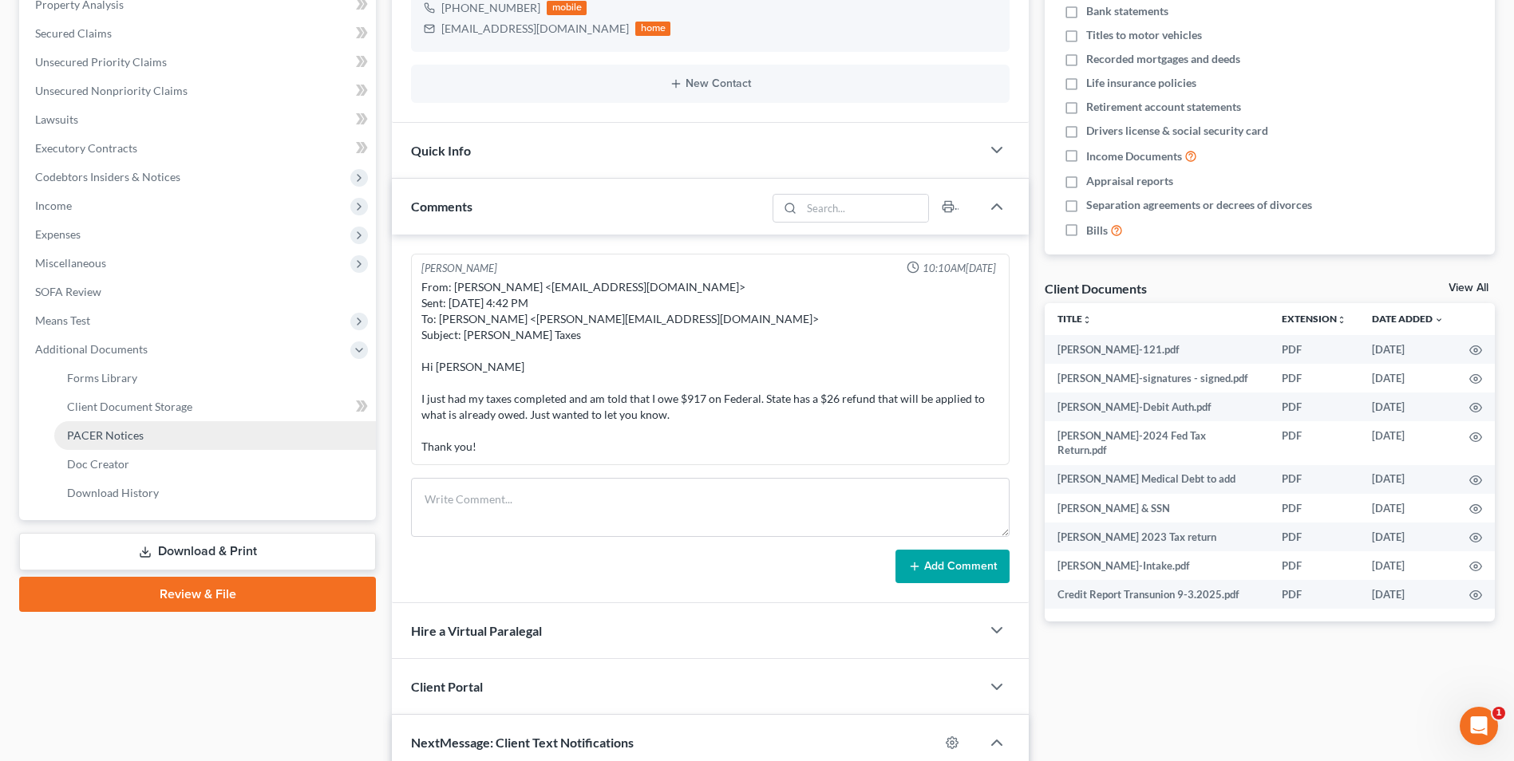
click at [116, 439] on span "PACER Notices" at bounding box center [105, 435] width 77 height 14
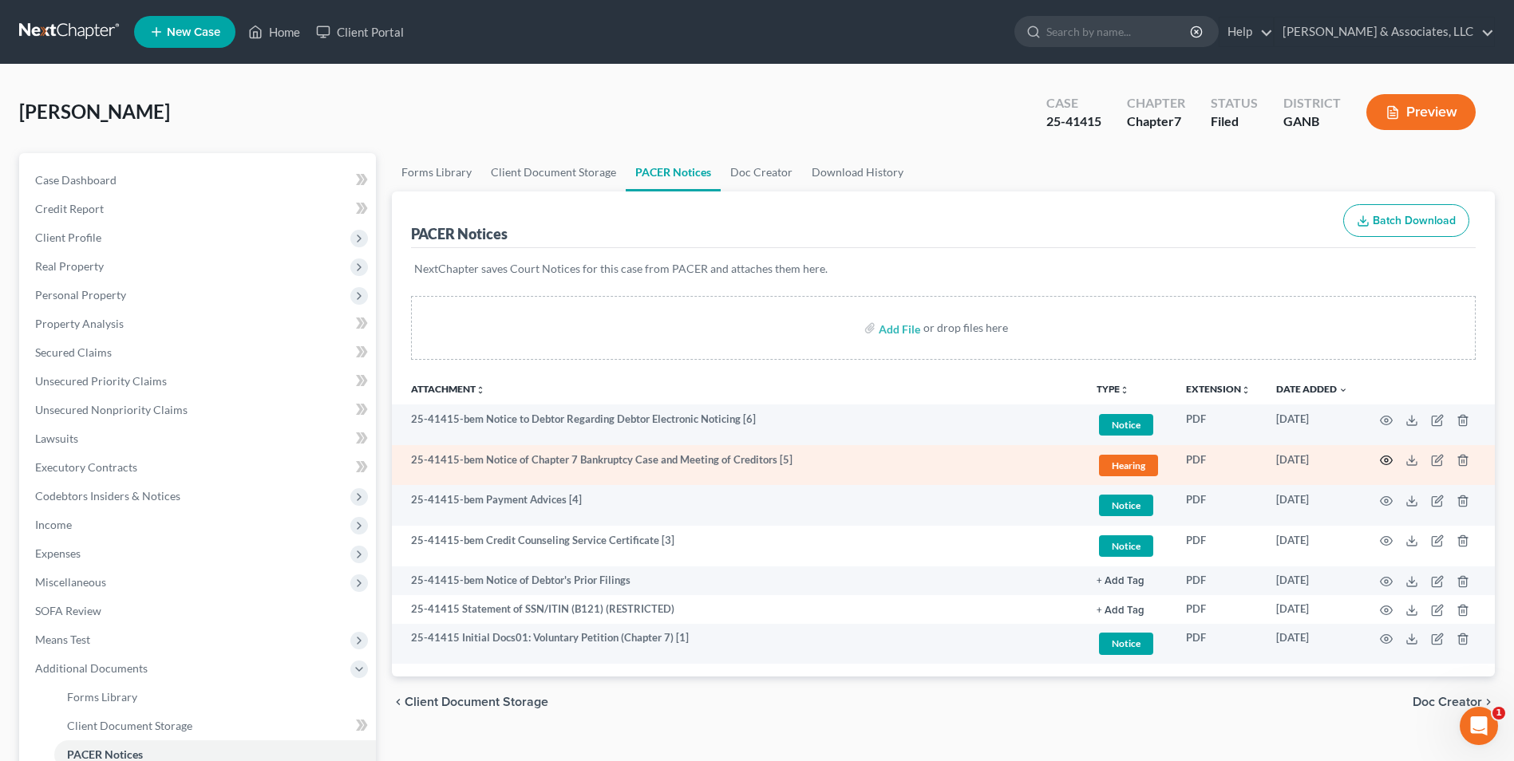
click at [1386, 460] on icon "button" at bounding box center [1386, 460] width 13 height 13
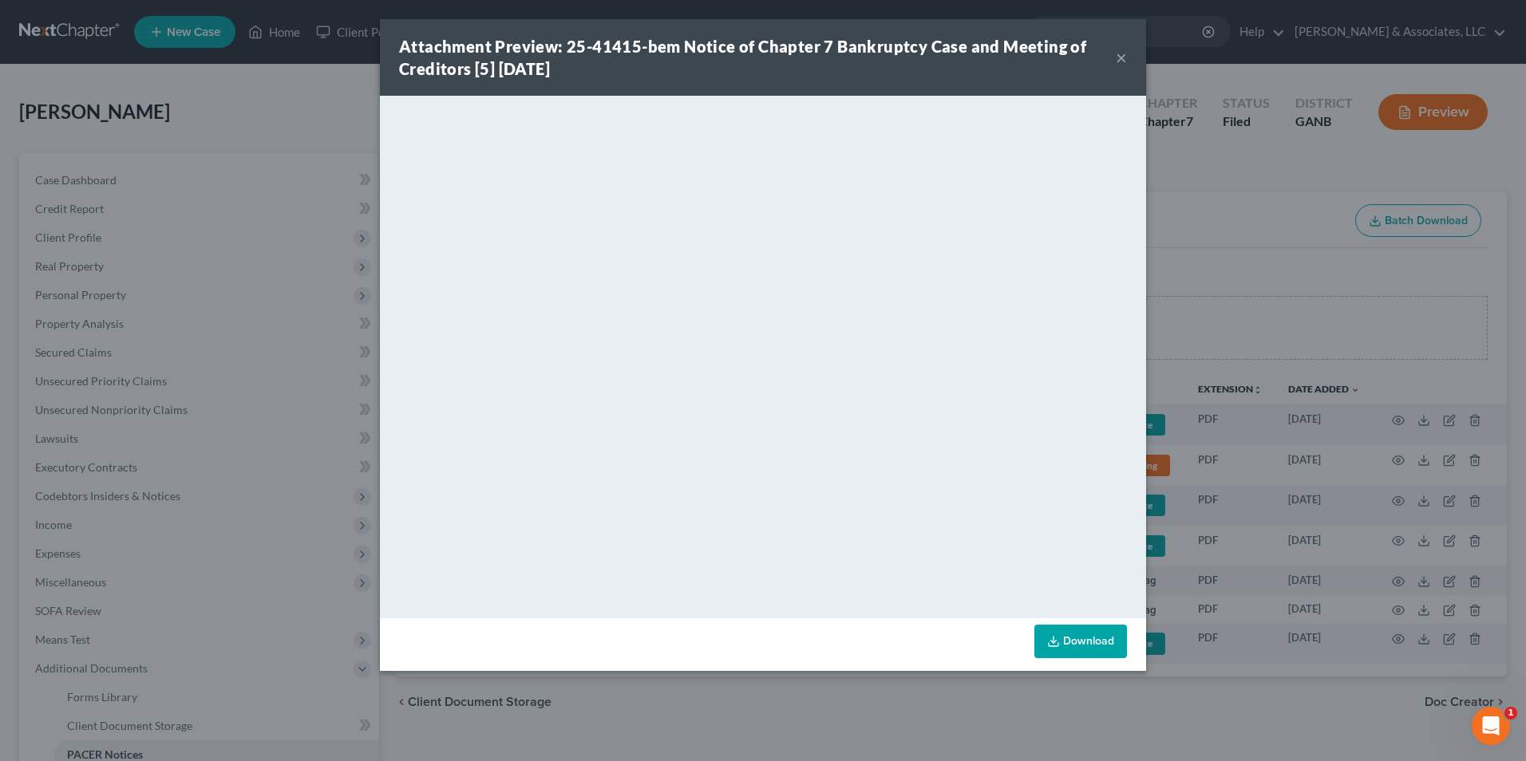
click at [1120, 59] on button "×" at bounding box center [1121, 57] width 11 height 19
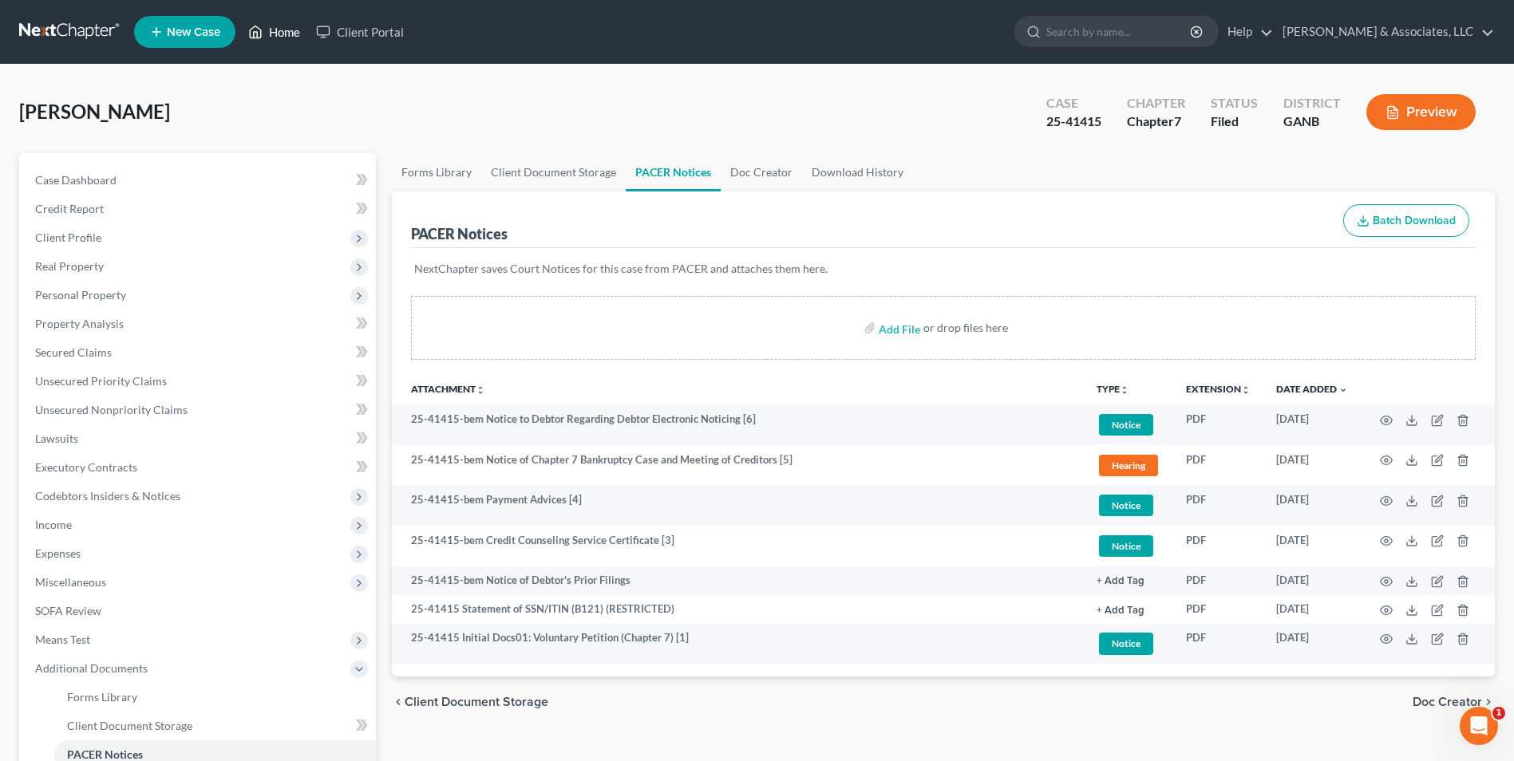
click at [292, 40] on link "Home" at bounding box center [274, 32] width 68 height 29
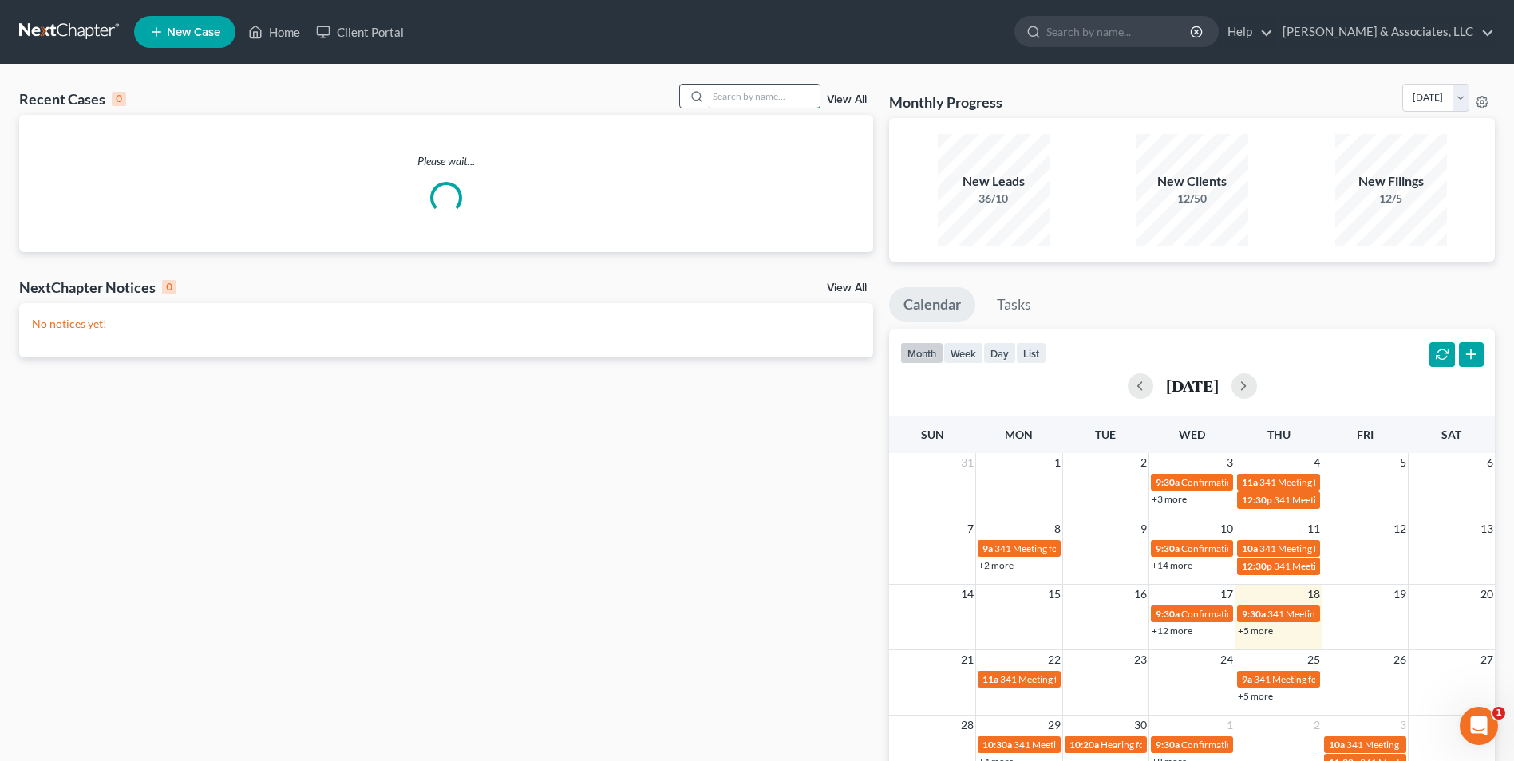
click at [797, 102] on input "search" at bounding box center [764, 96] width 112 height 23
type input "[PERSON_NAME]"
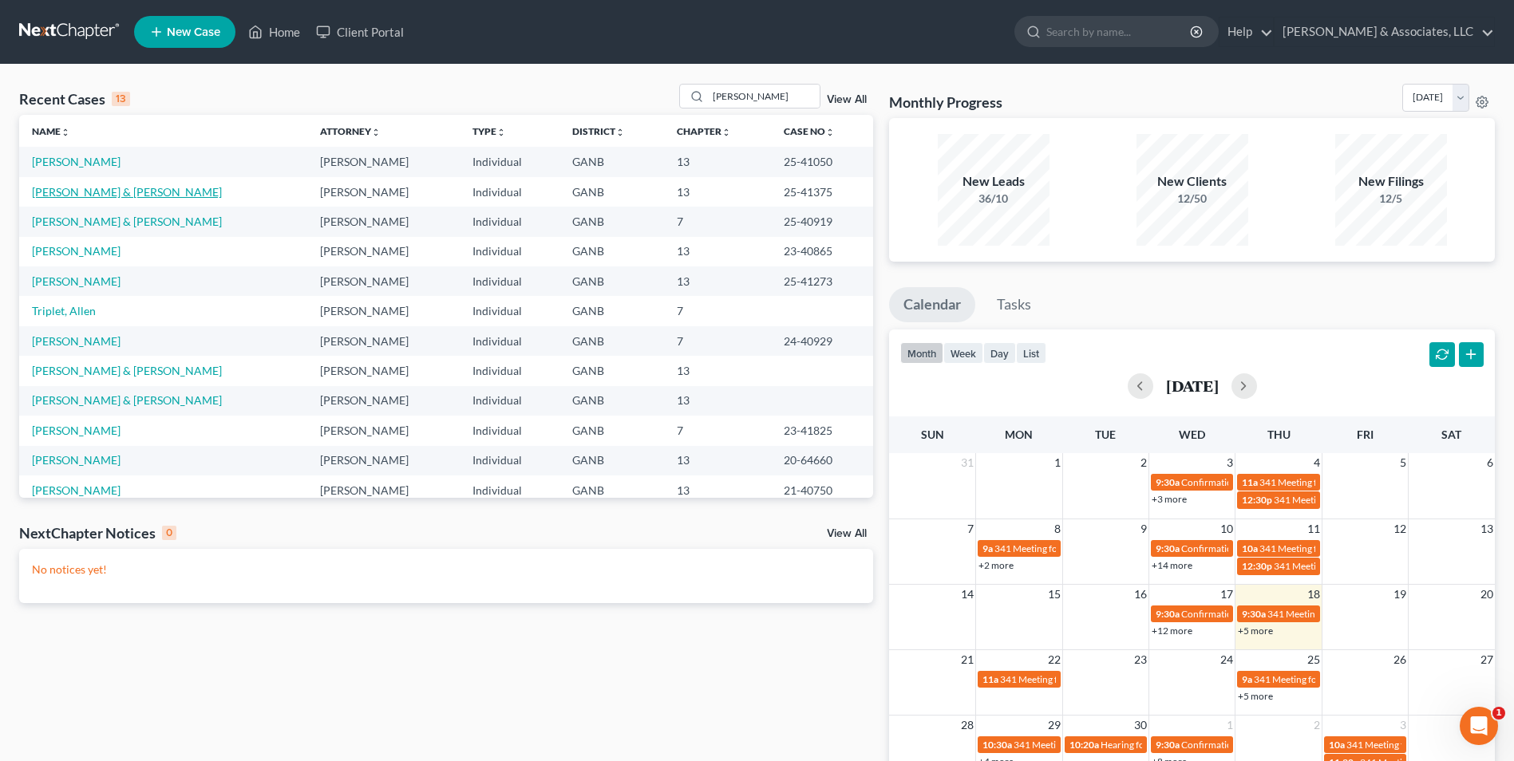
click at [120, 189] on link "[PERSON_NAME] & [PERSON_NAME]" at bounding box center [127, 192] width 190 height 14
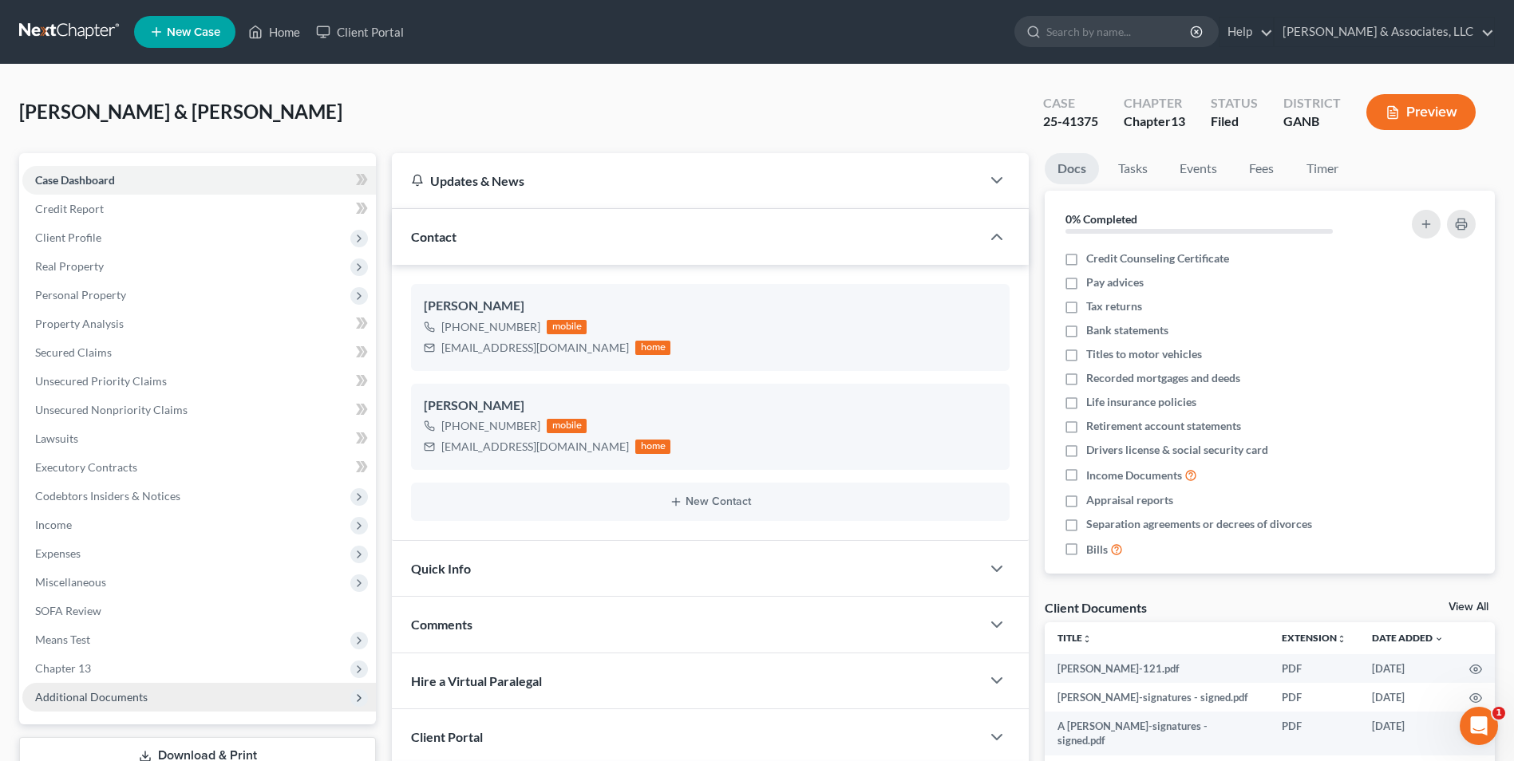
scroll to position [28, 0]
click at [126, 695] on span "Additional Documents" at bounding box center [91, 697] width 113 height 14
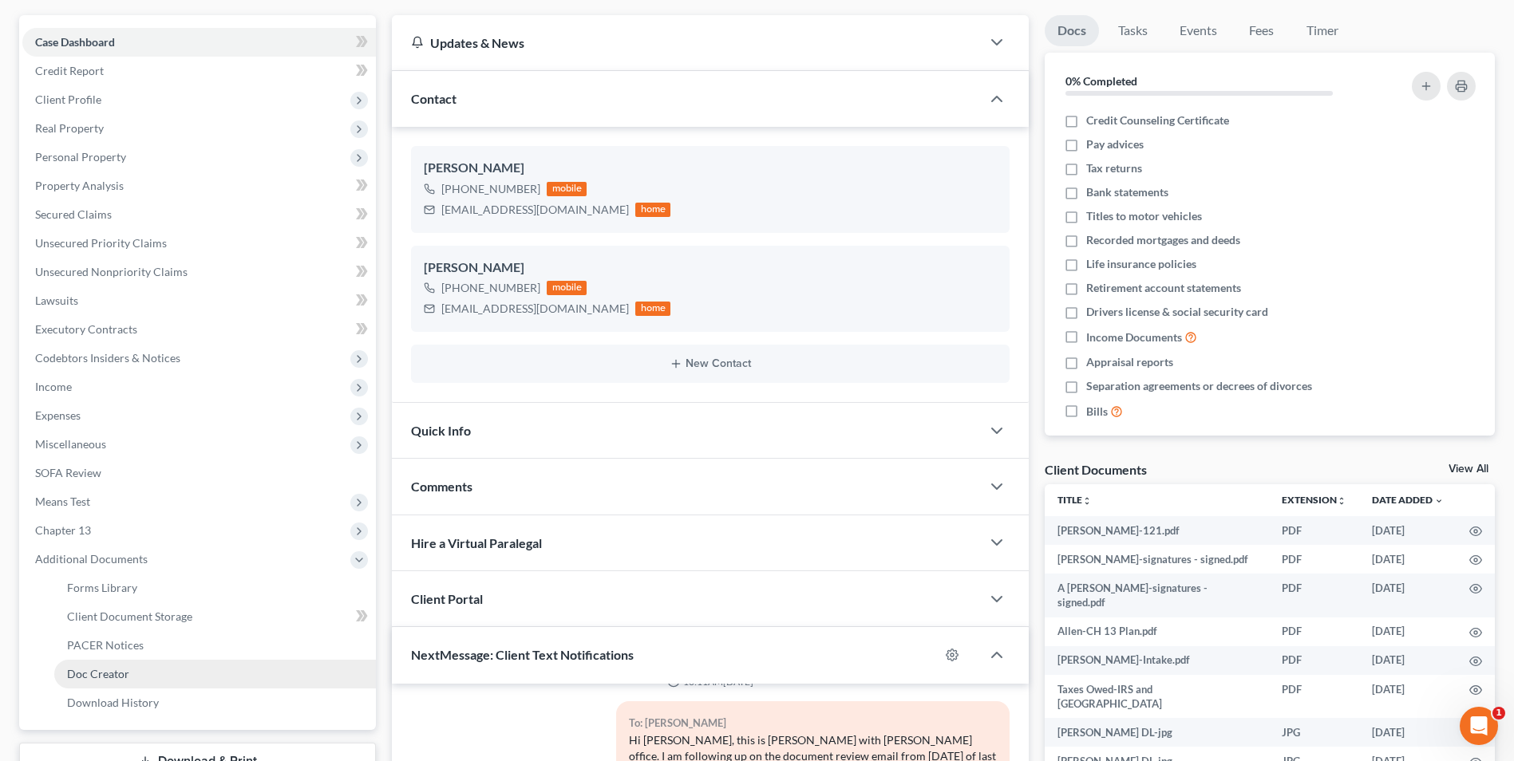
scroll to position [160, 0]
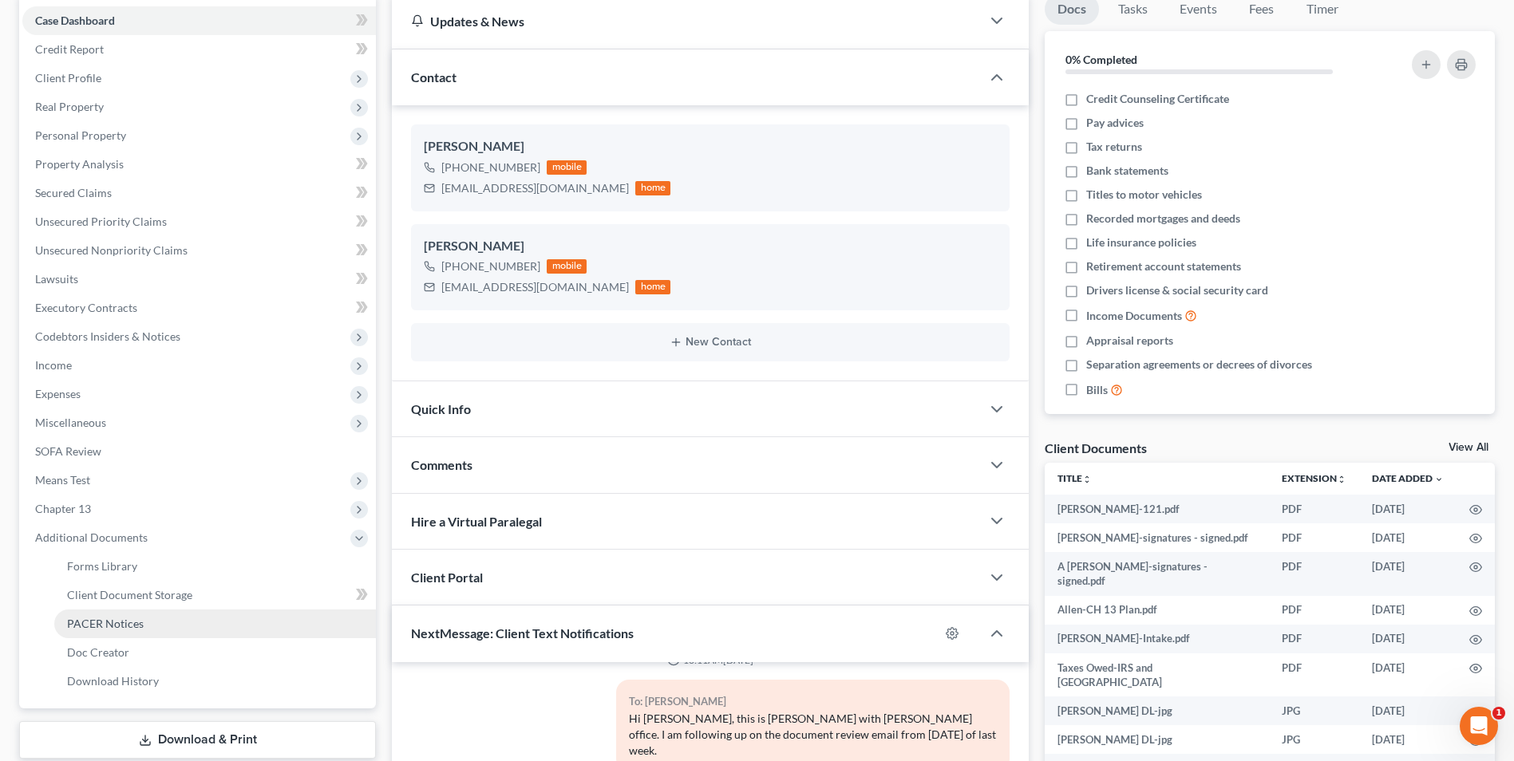
click at [130, 618] on span "PACER Notices" at bounding box center [105, 624] width 77 height 14
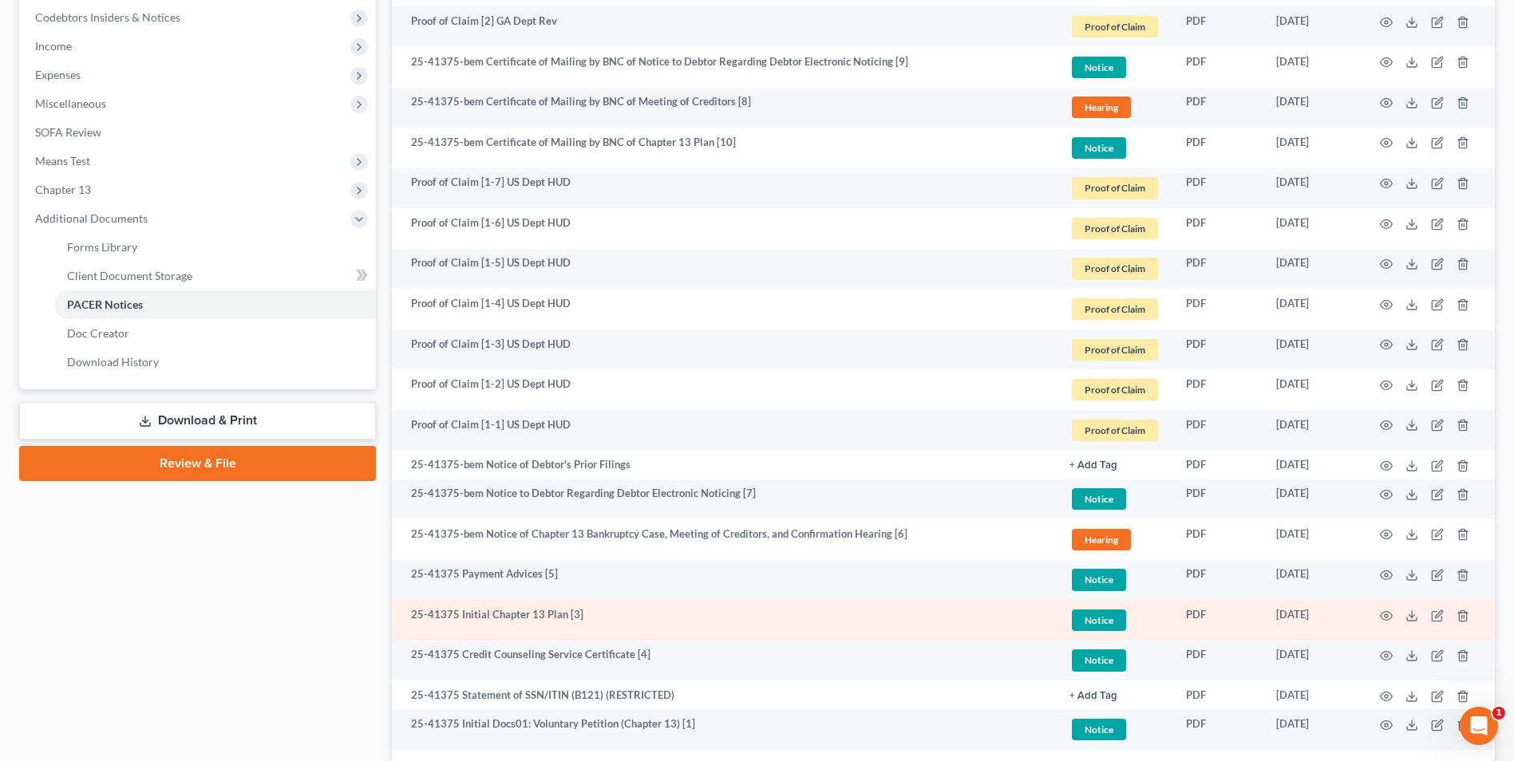
scroll to position [592, 0]
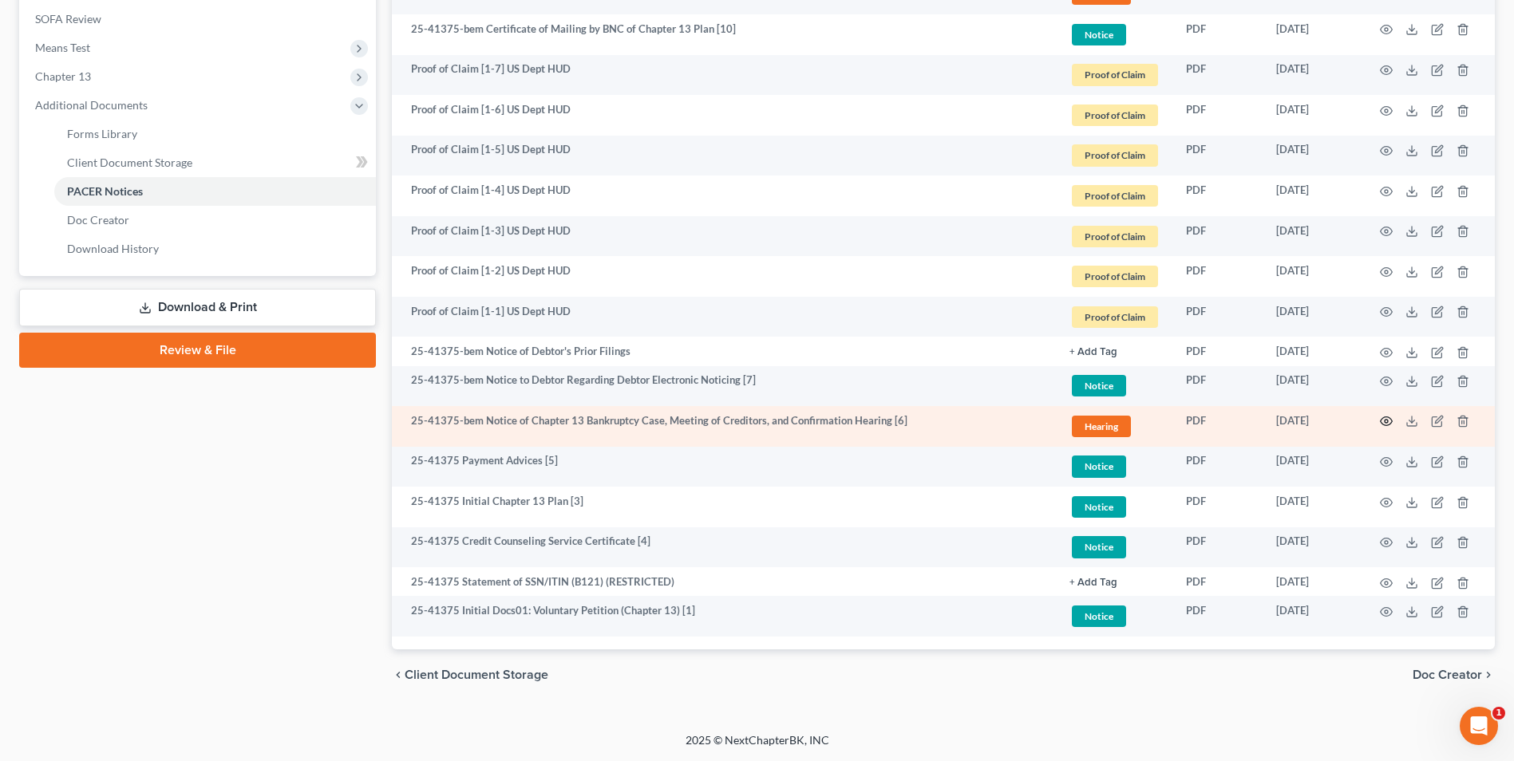
click at [1388, 420] on icon "button" at bounding box center [1386, 421] width 13 height 13
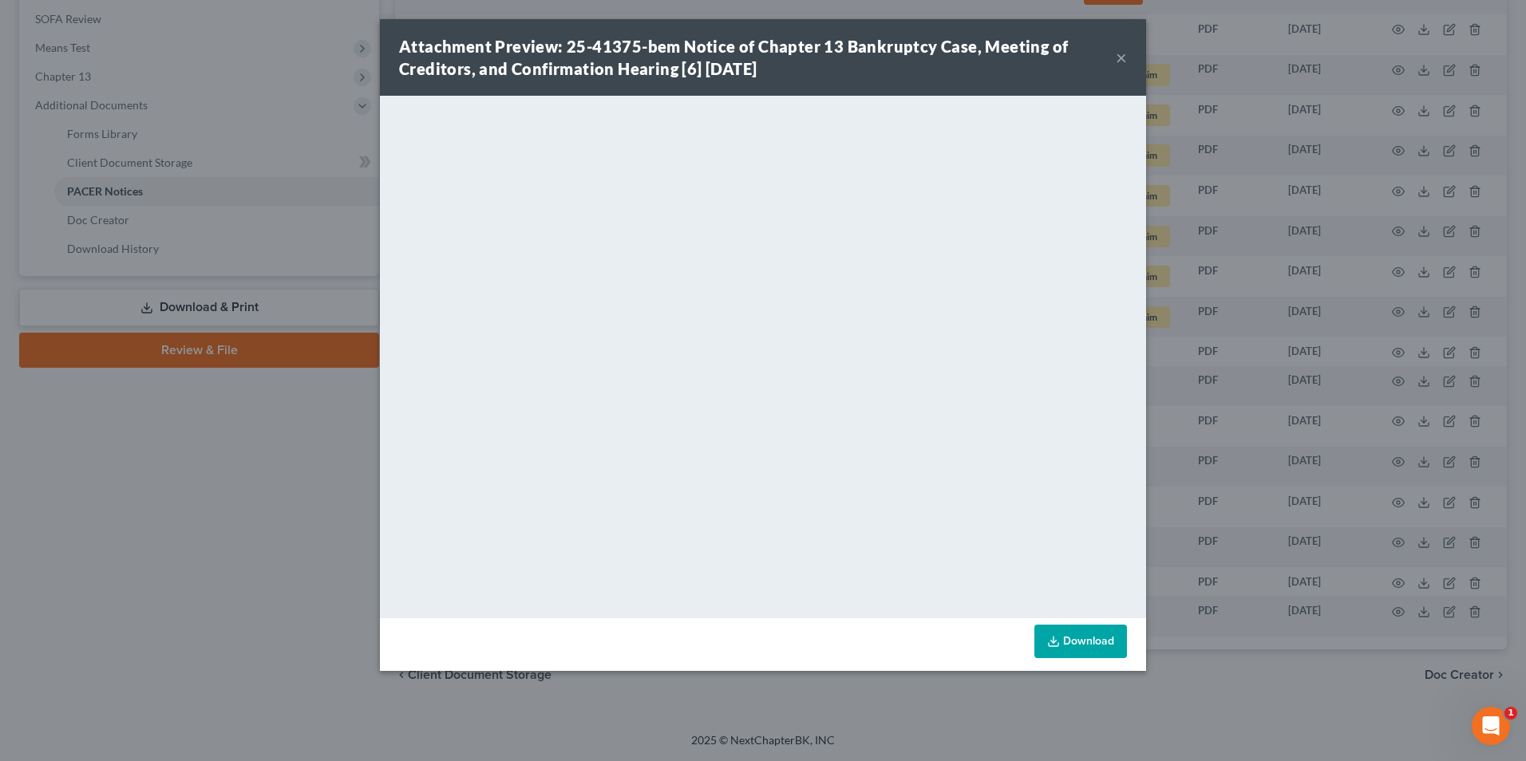
click at [1121, 57] on button "×" at bounding box center [1121, 57] width 11 height 19
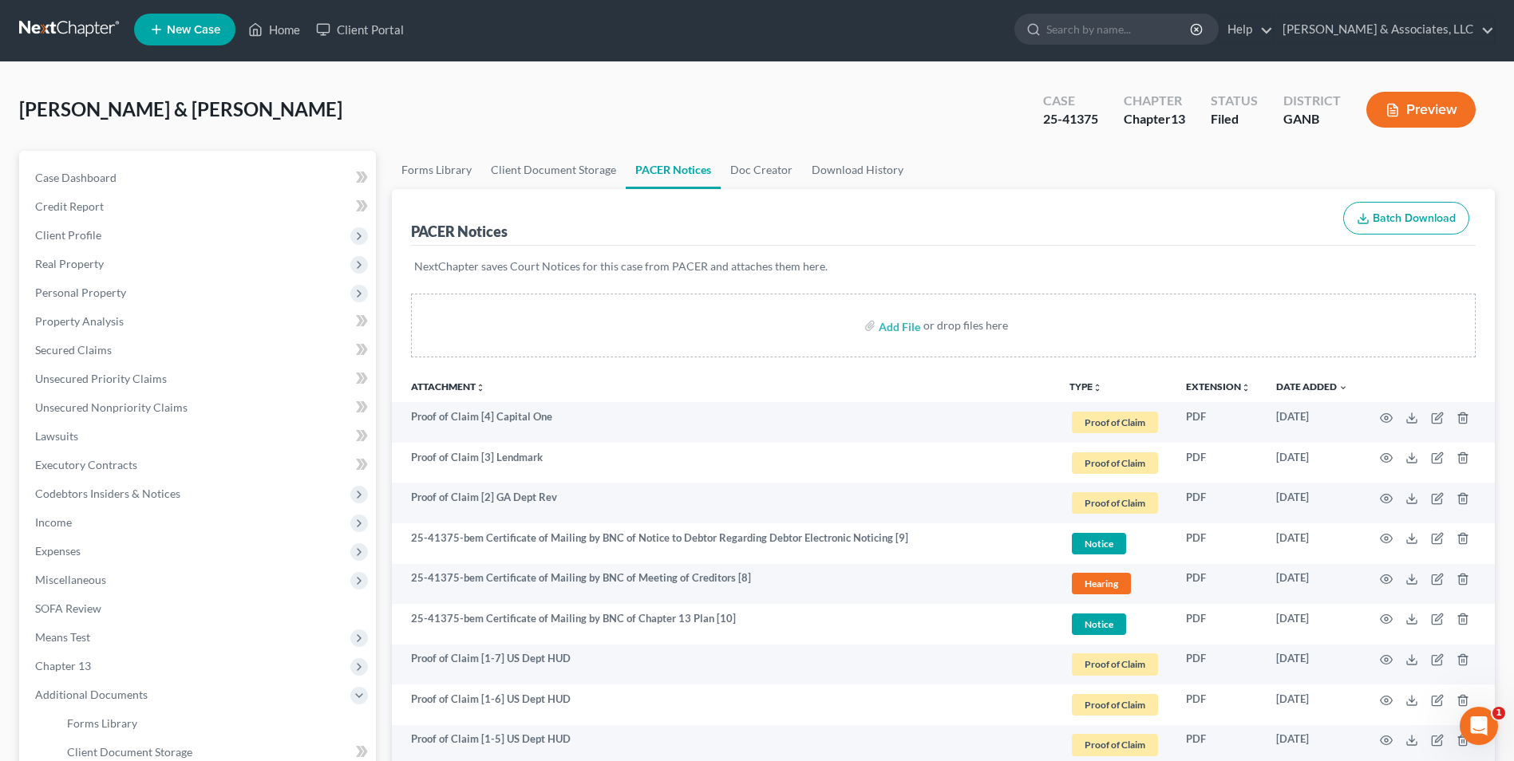
scroll to position [0, 0]
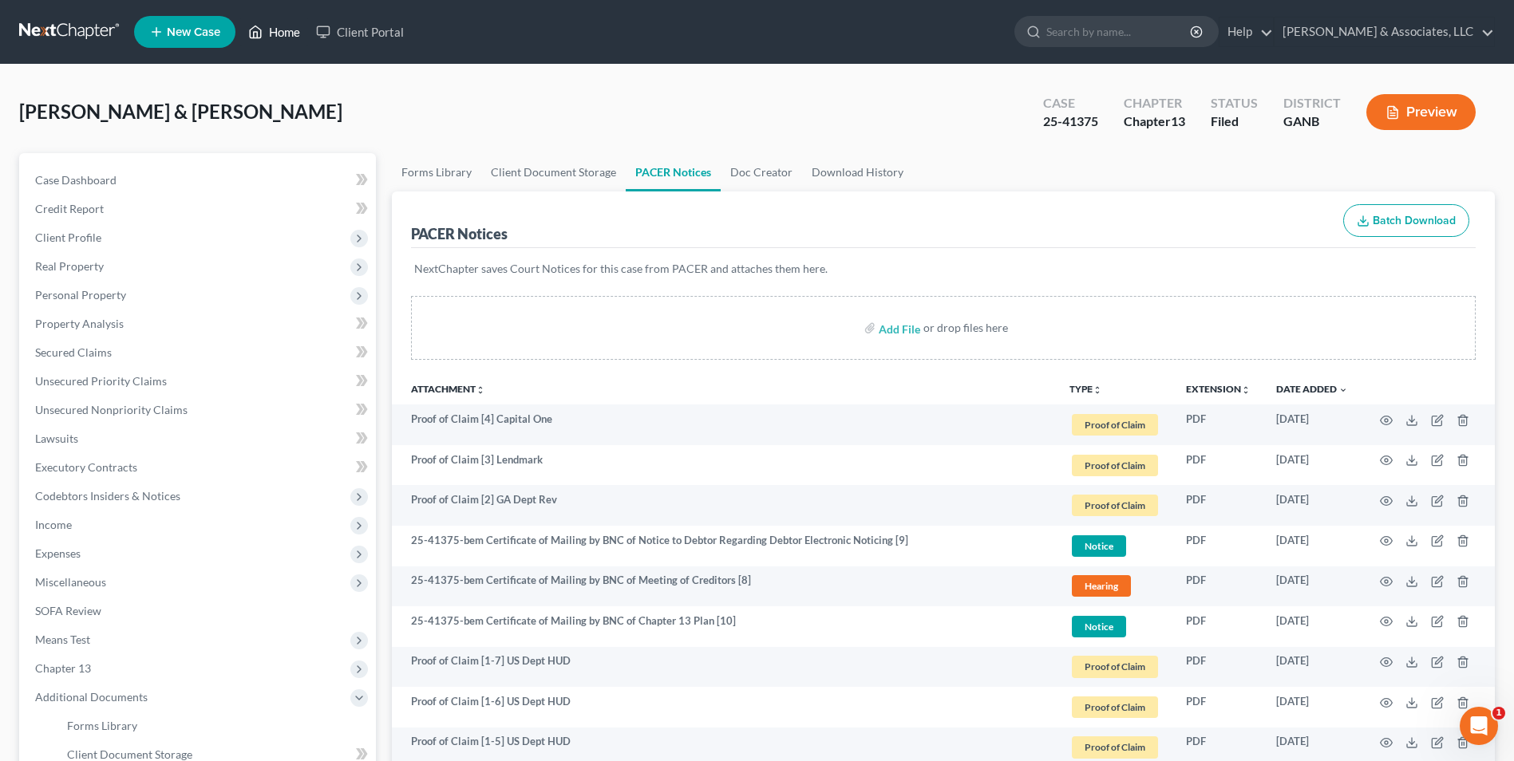
click at [271, 36] on link "Home" at bounding box center [274, 32] width 68 height 29
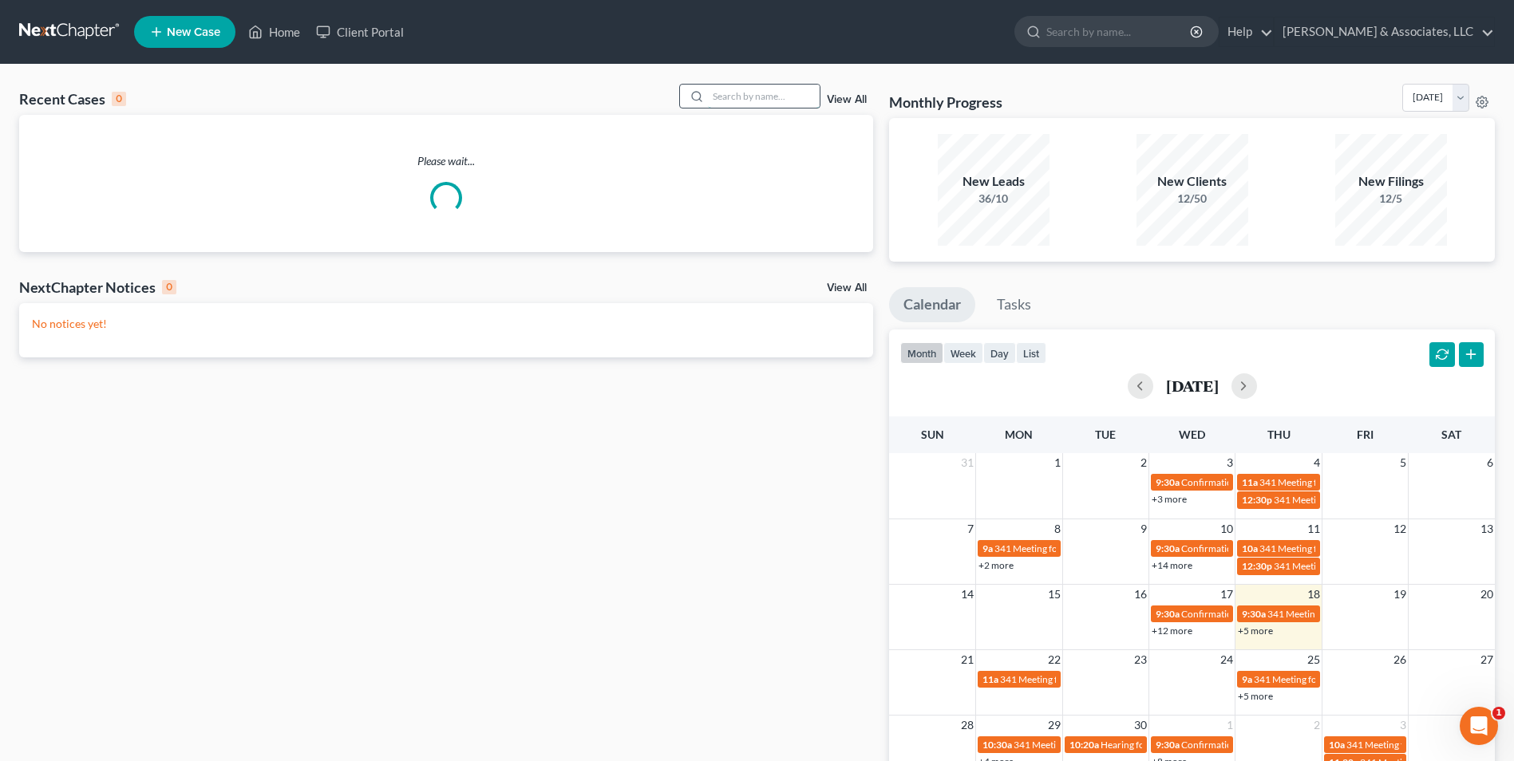
click at [744, 96] on input "search" at bounding box center [764, 96] width 112 height 23
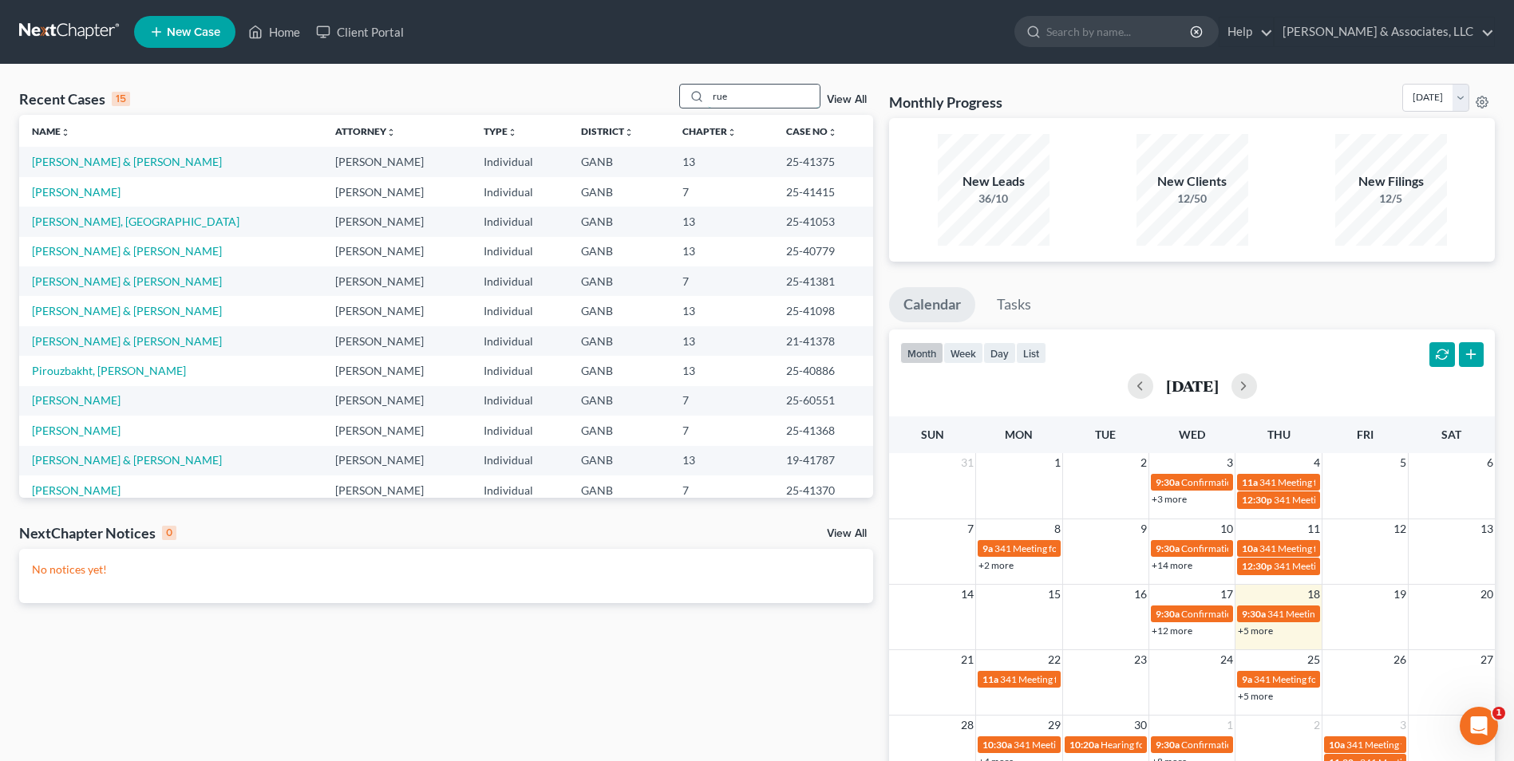
type input "rue"
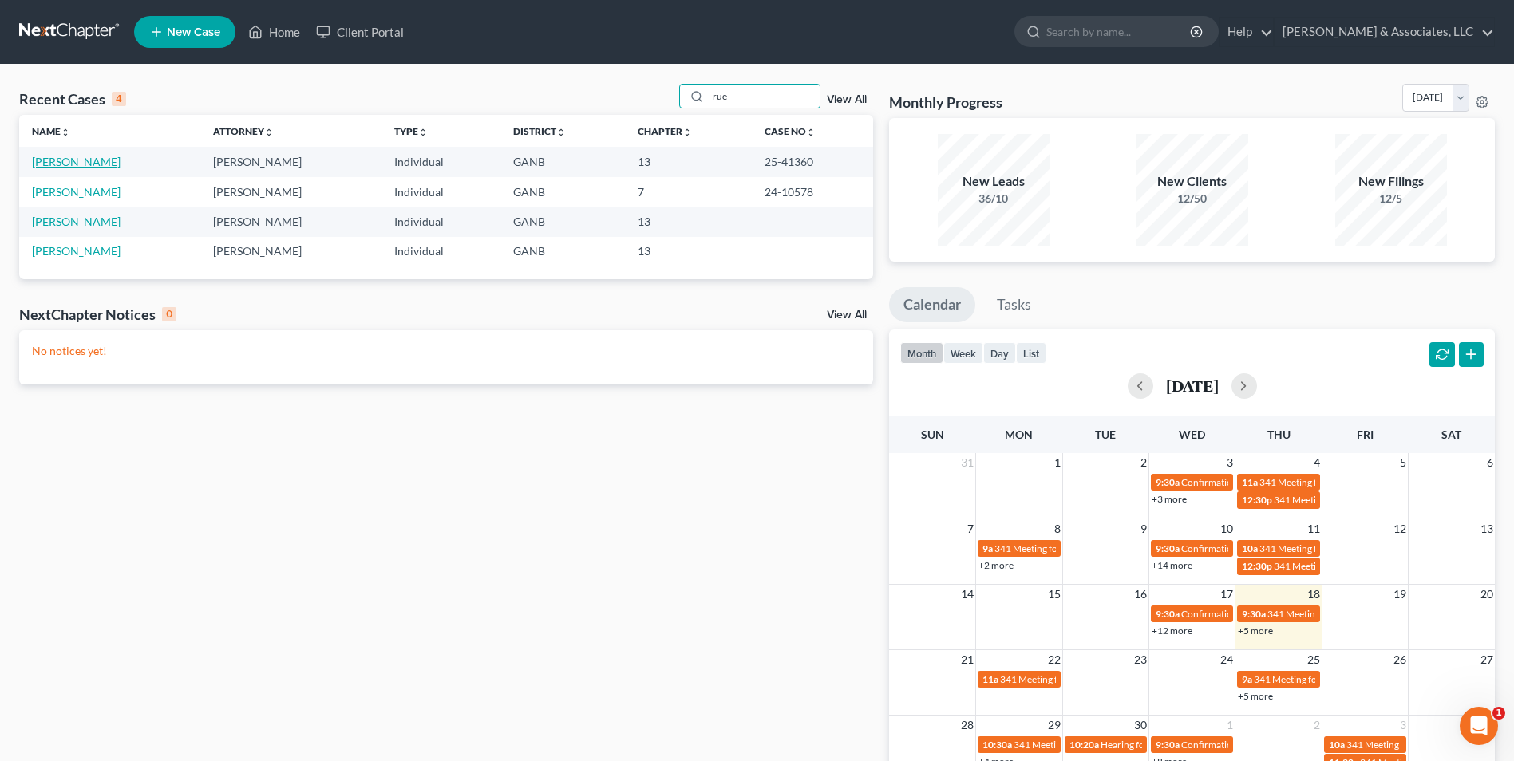
click at [88, 161] on link "[PERSON_NAME]" at bounding box center [76, 162] width 89 height 14
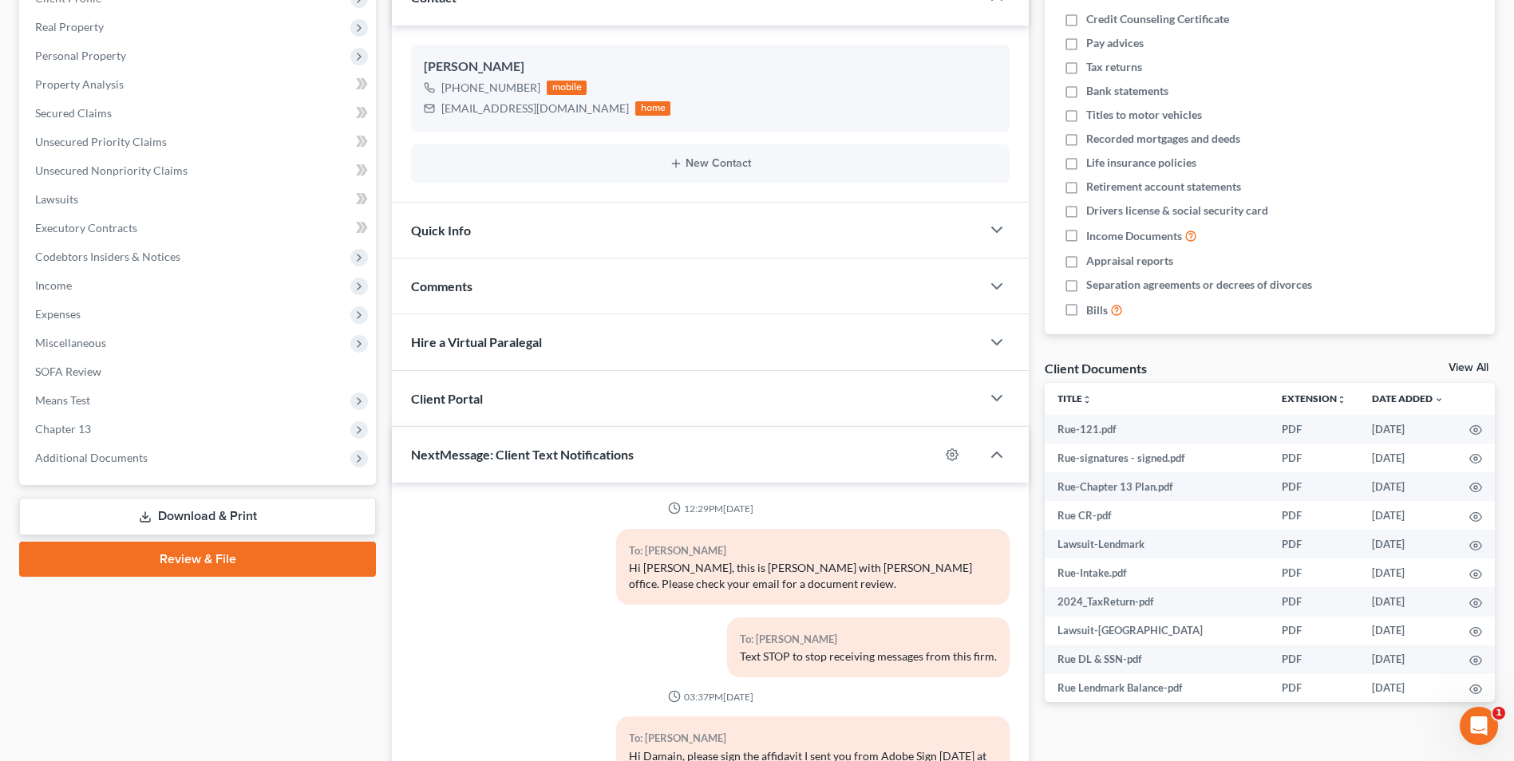
scroll to position [268, 0]
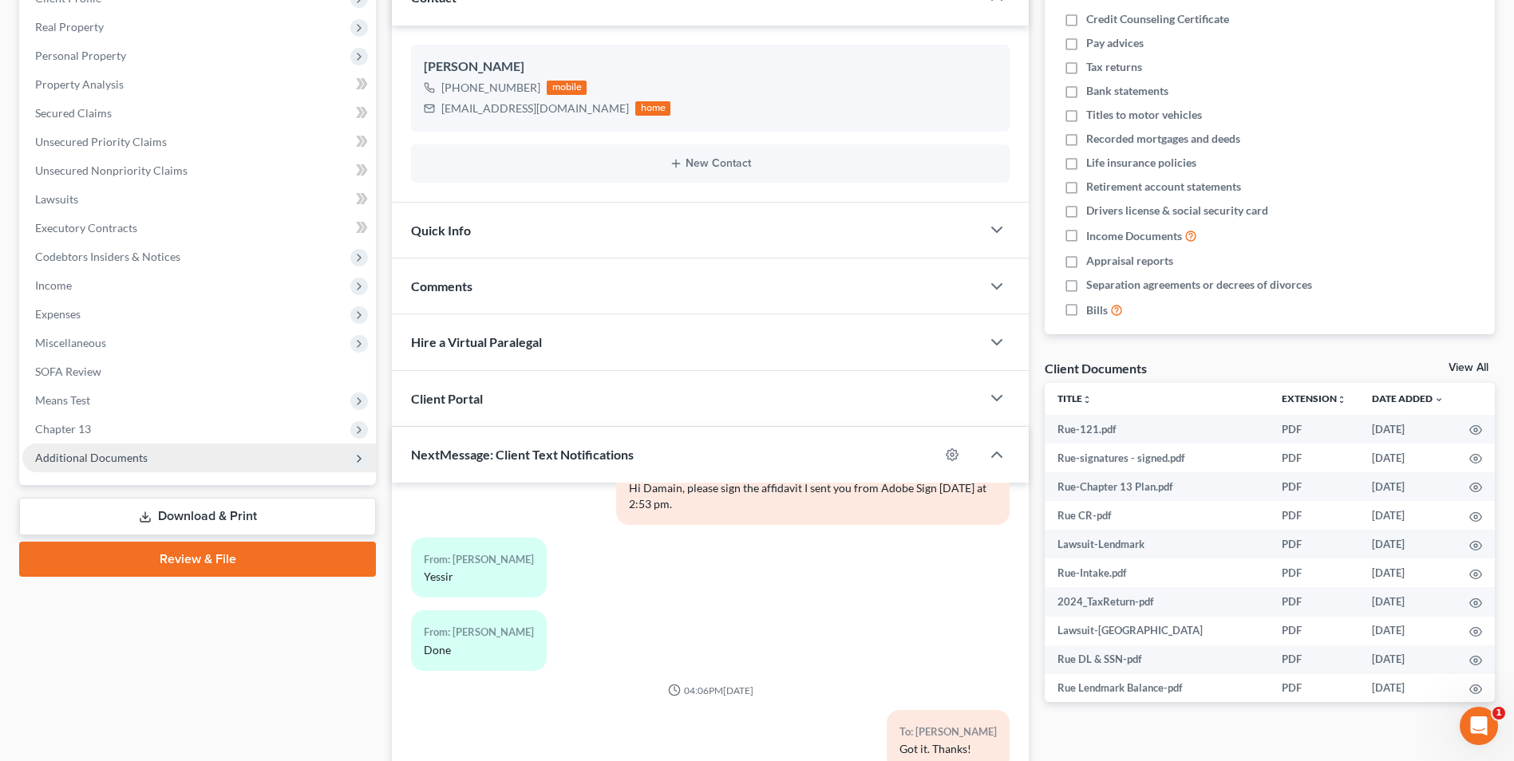
click at [120, 456] on span "Additional Documents" at bounding box center [91, 458] width 113 height 14
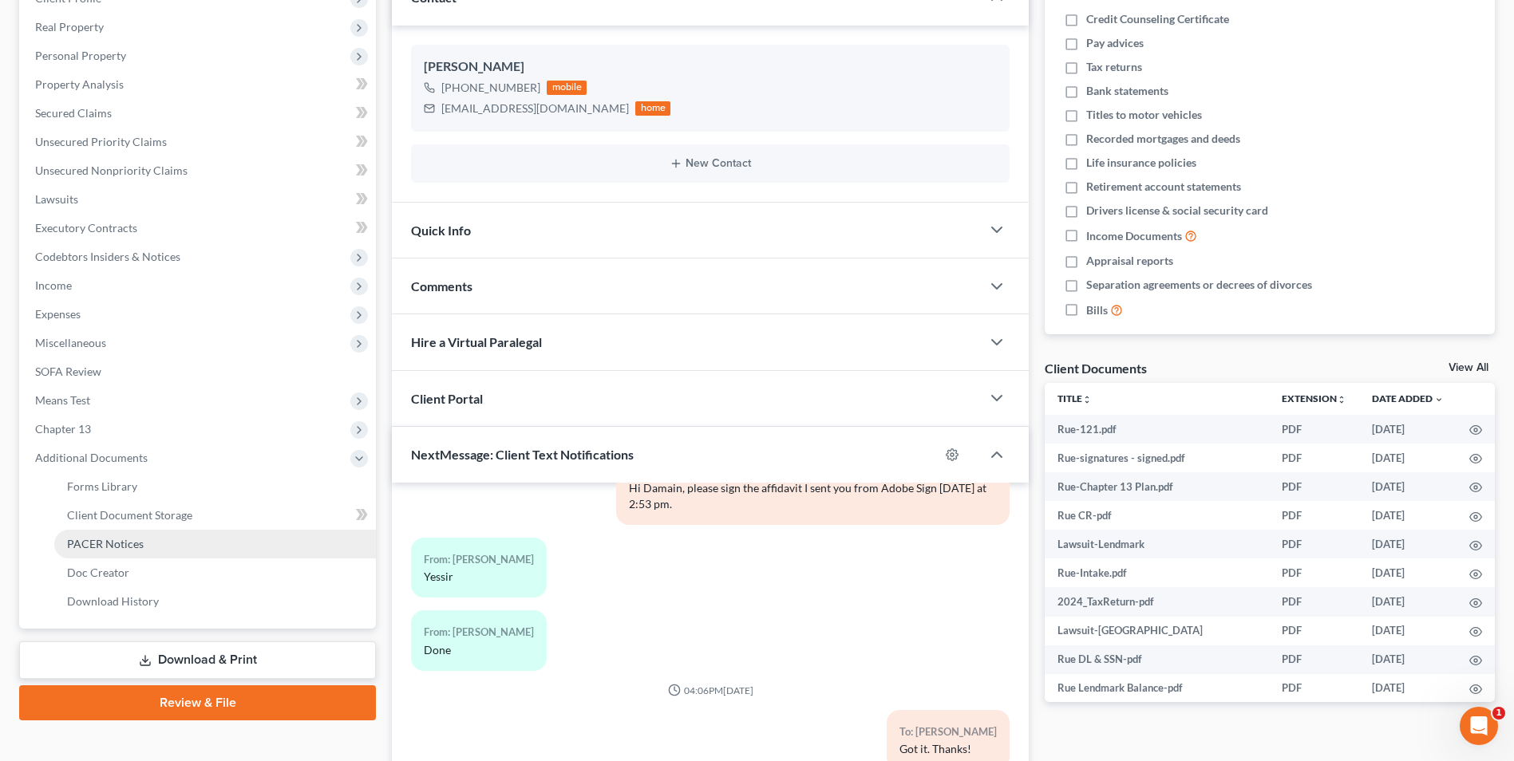
click at [141, 547] on span "PACER Notices" at bounding box center [105, 544] width 77 height 14
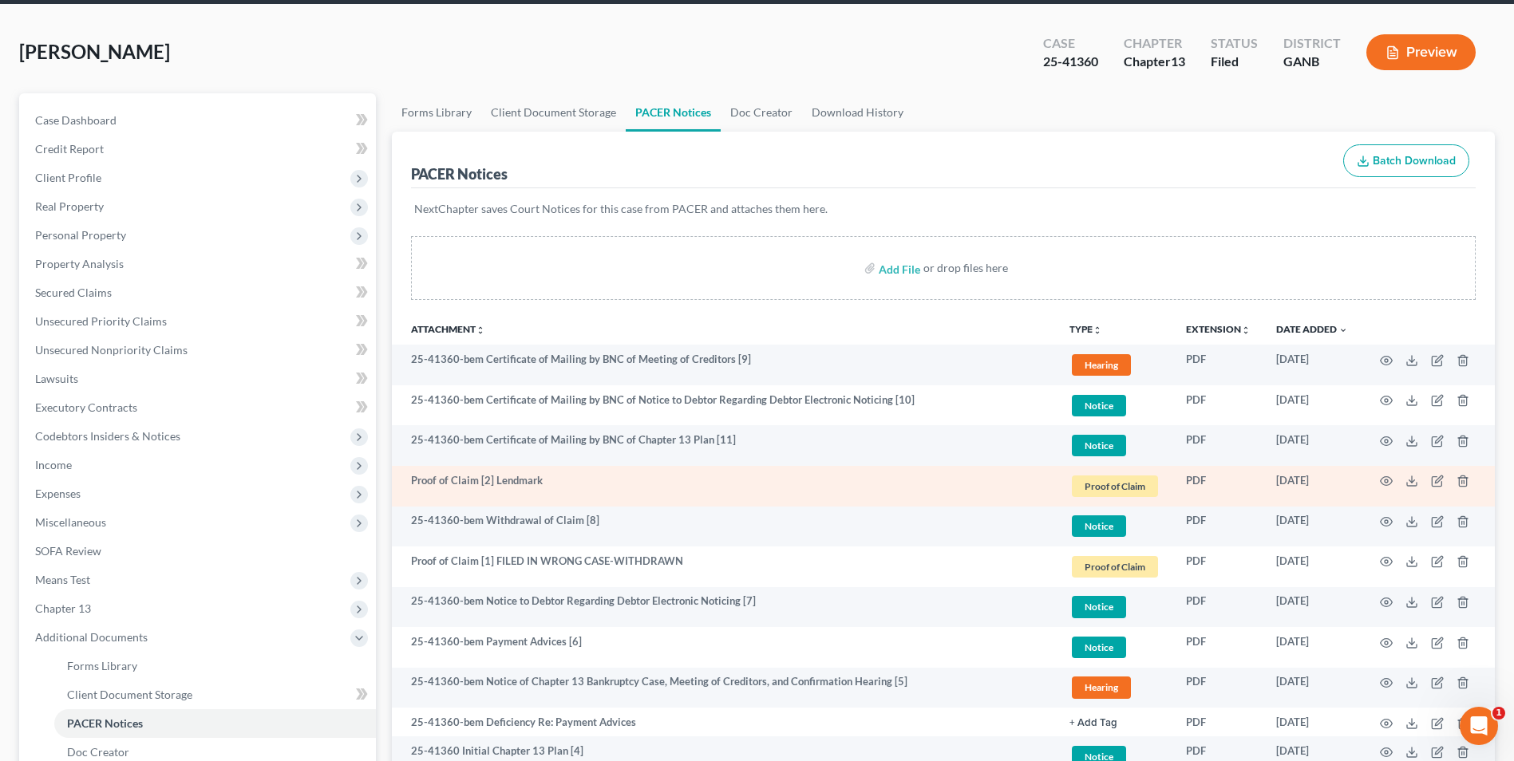
scroll to position [160, 0]
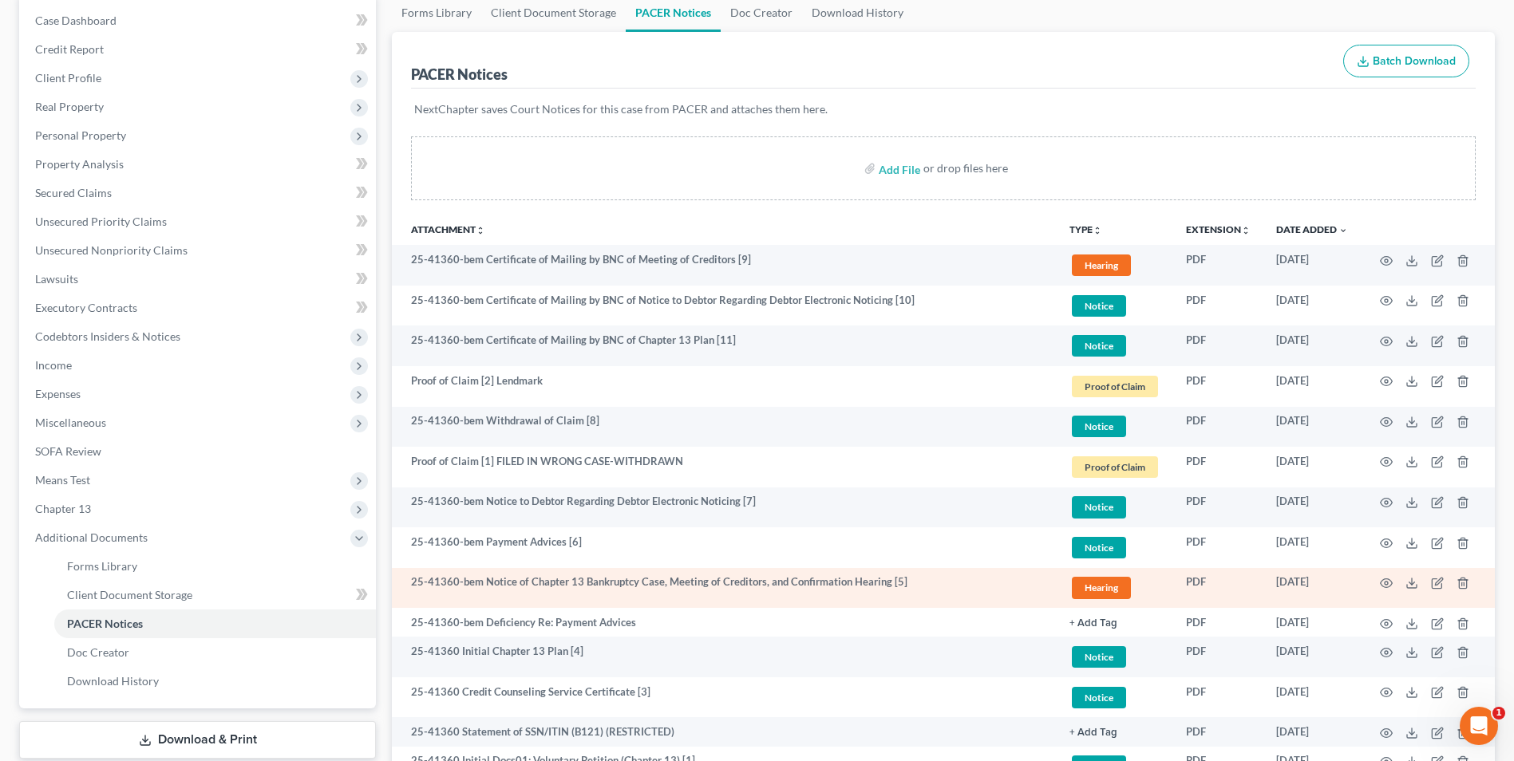
click at [1392, 578] on td at bounding box center [1428, 588] width 134 height 41
click at [1386, 582] on circle "button" at bounding box center [1385, 583] width 3 height 3
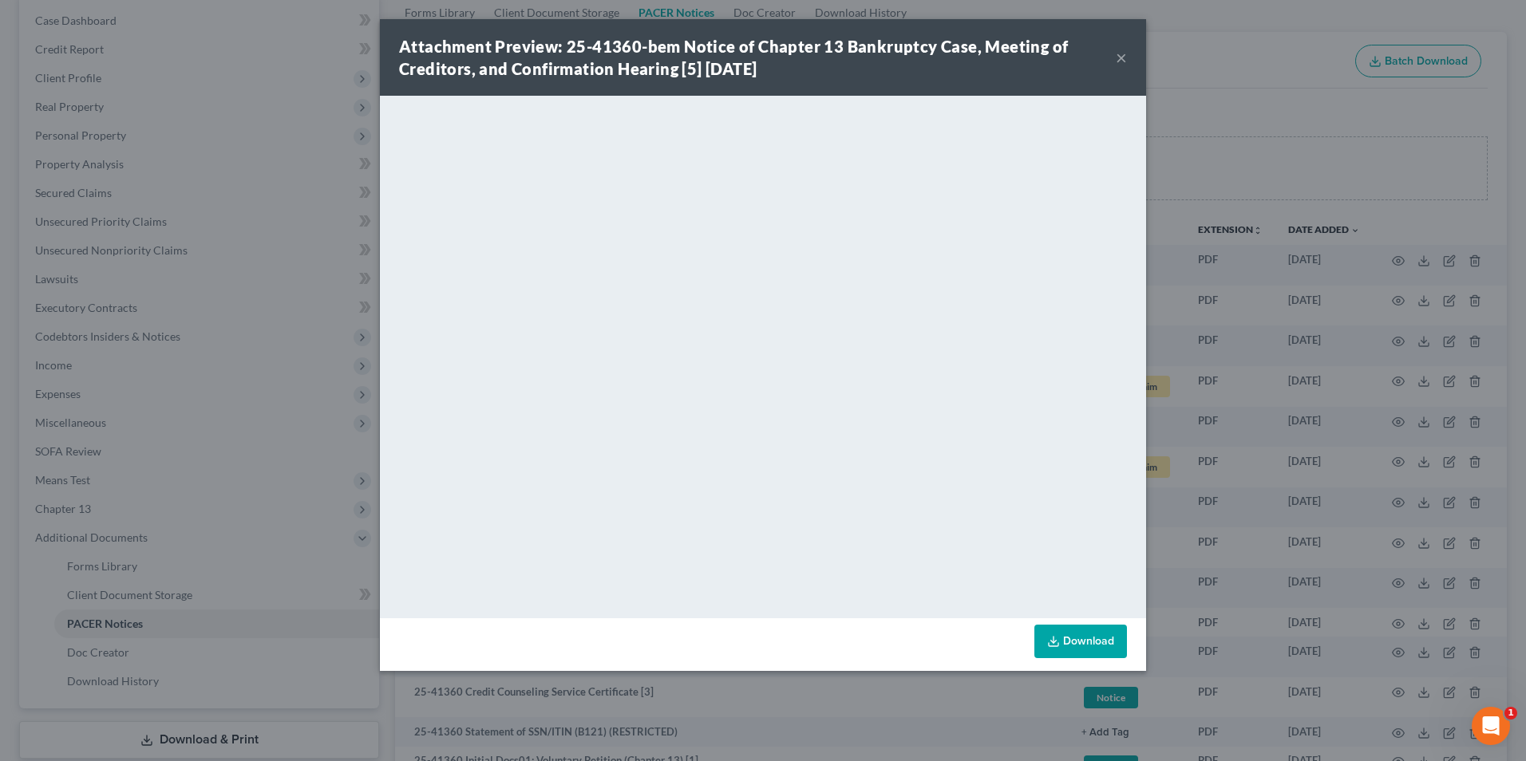
click at [1117, 61] on button "×" at bounding box center [1121, 57] width 11 height 19
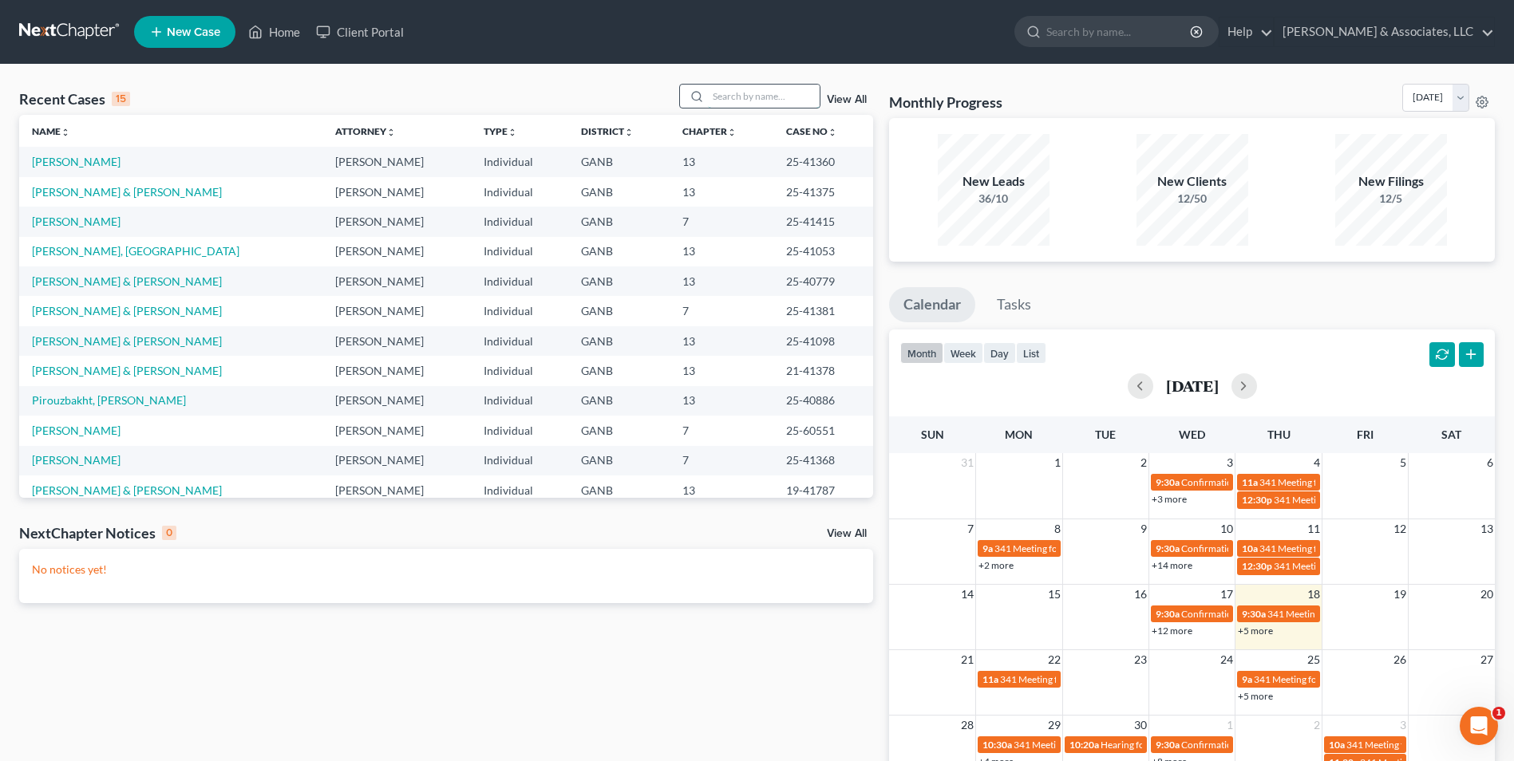
click at [770, 96] on input "search" at bounding box center [764, 96] width 112 height 23
type input "[PERSON_NAME]"
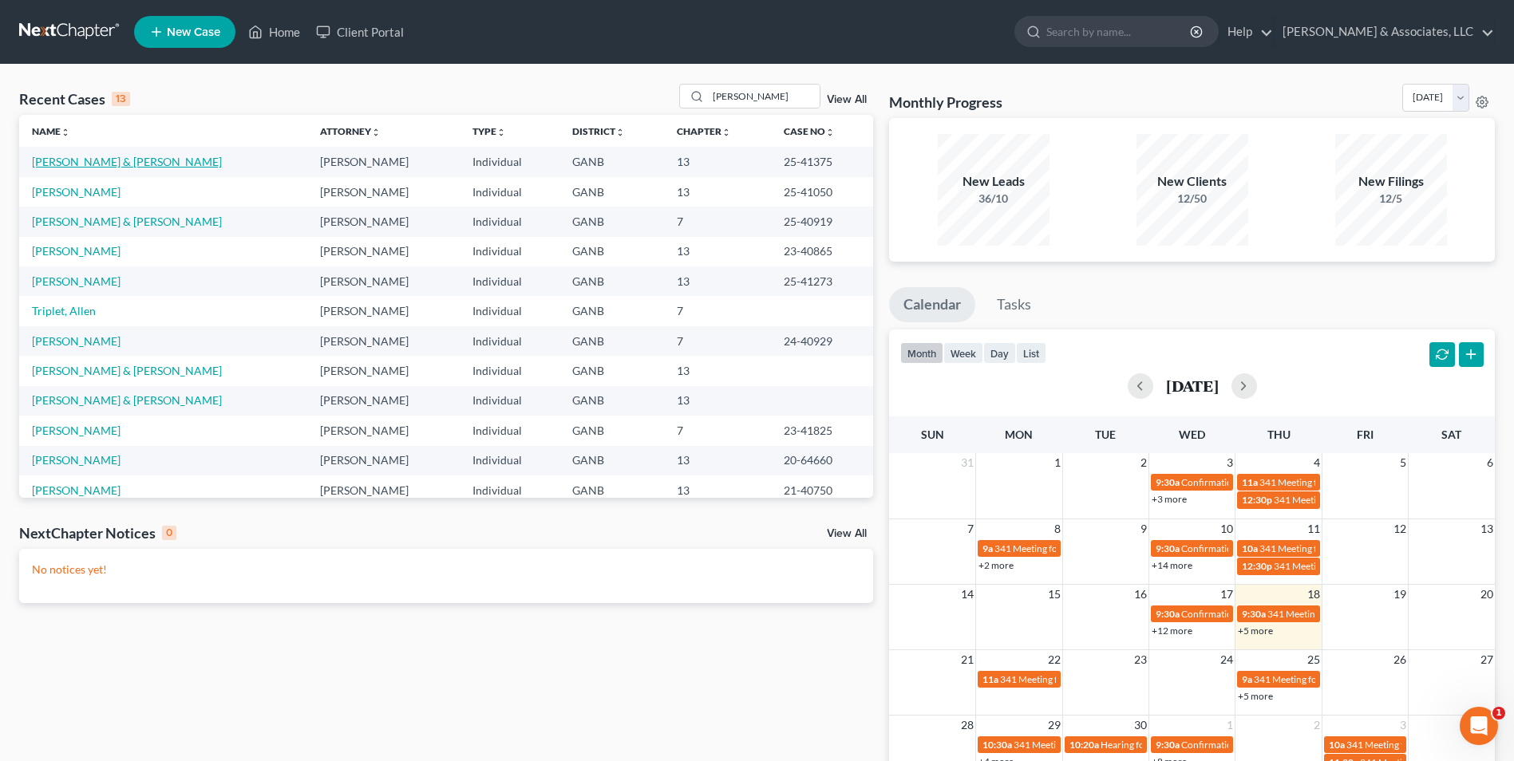
click at [117, 160] on link "[PERSON_NAME] & [PERSON_NAME]" at bounding box center [127, 162] width 190 height 14
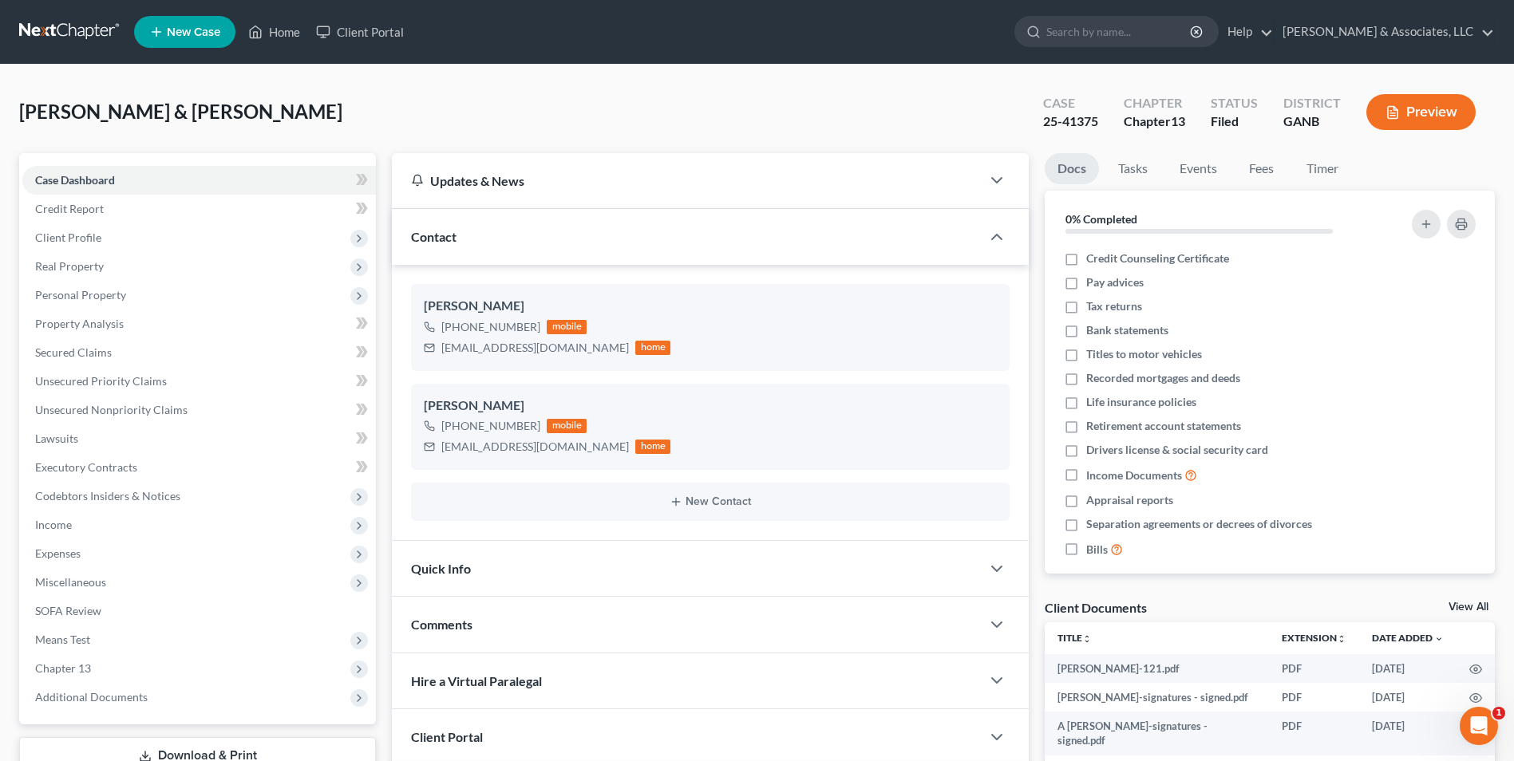
scroll to position [28, 0]
